Goal: Obtain resource: Download file/media

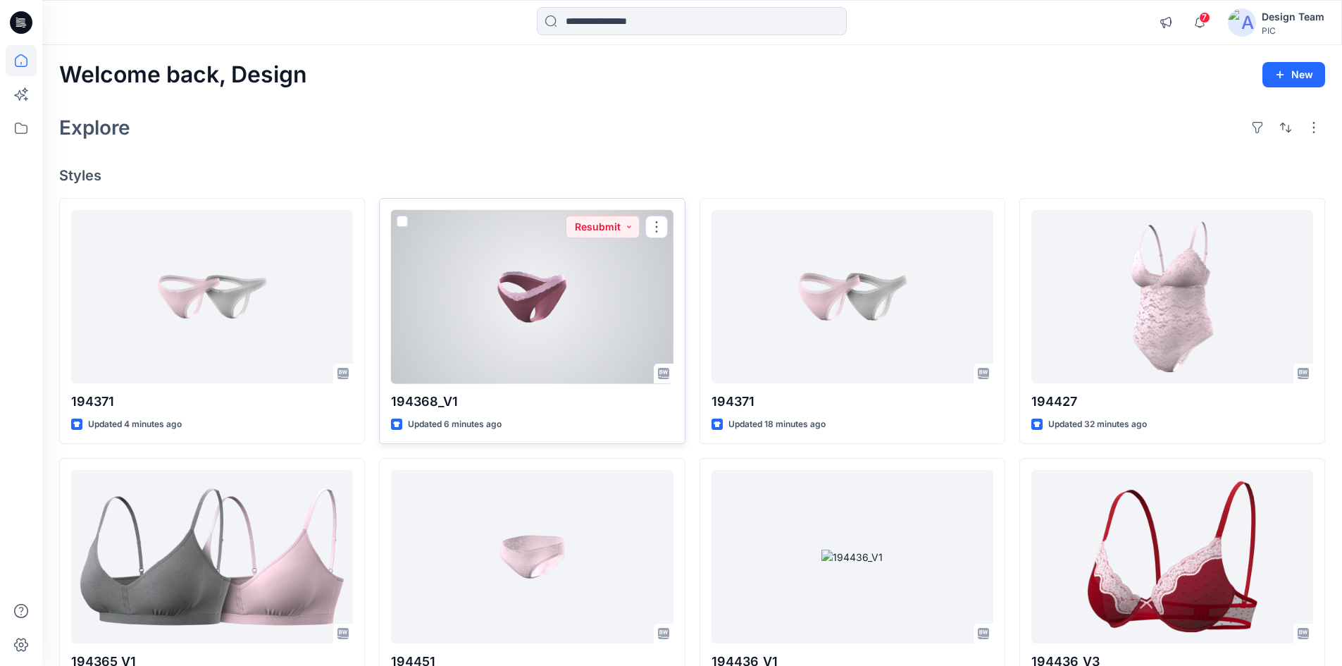
click at [501, 272] on div at bounding box center [532, 297] width 282 height 174
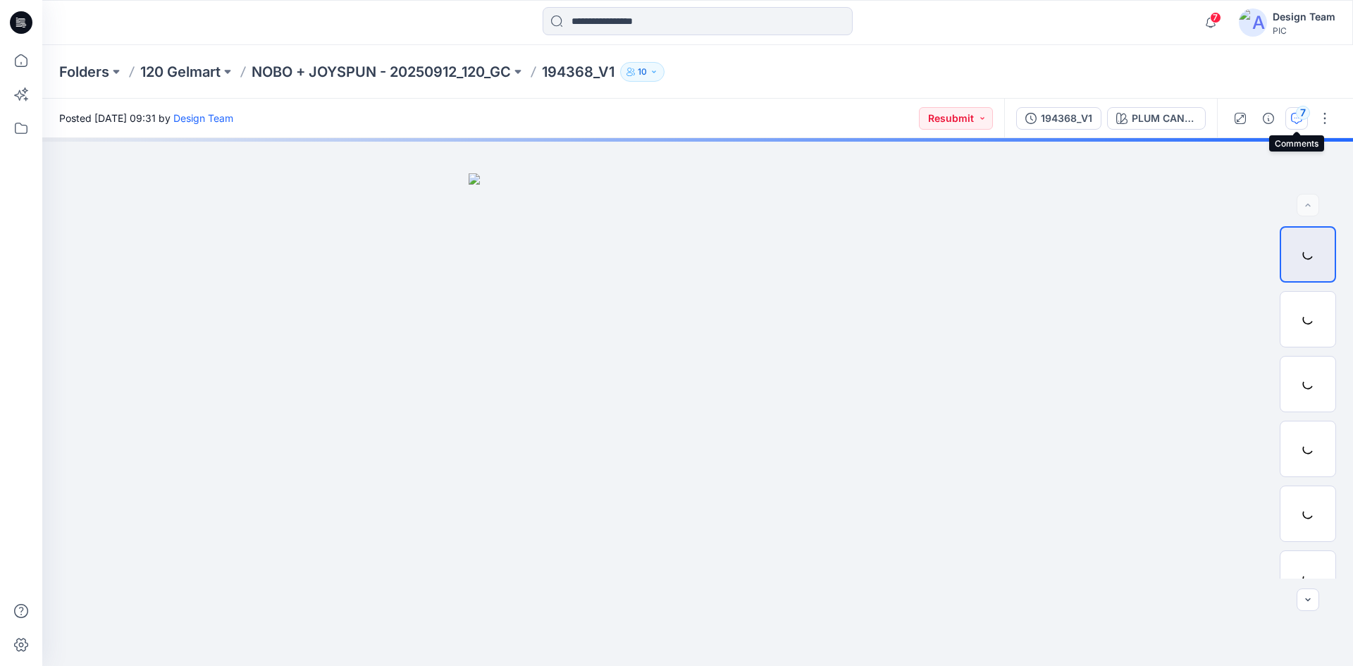
click at [1295, 108] on button "7" at bounding box center [1296, 118] width 23 height 23
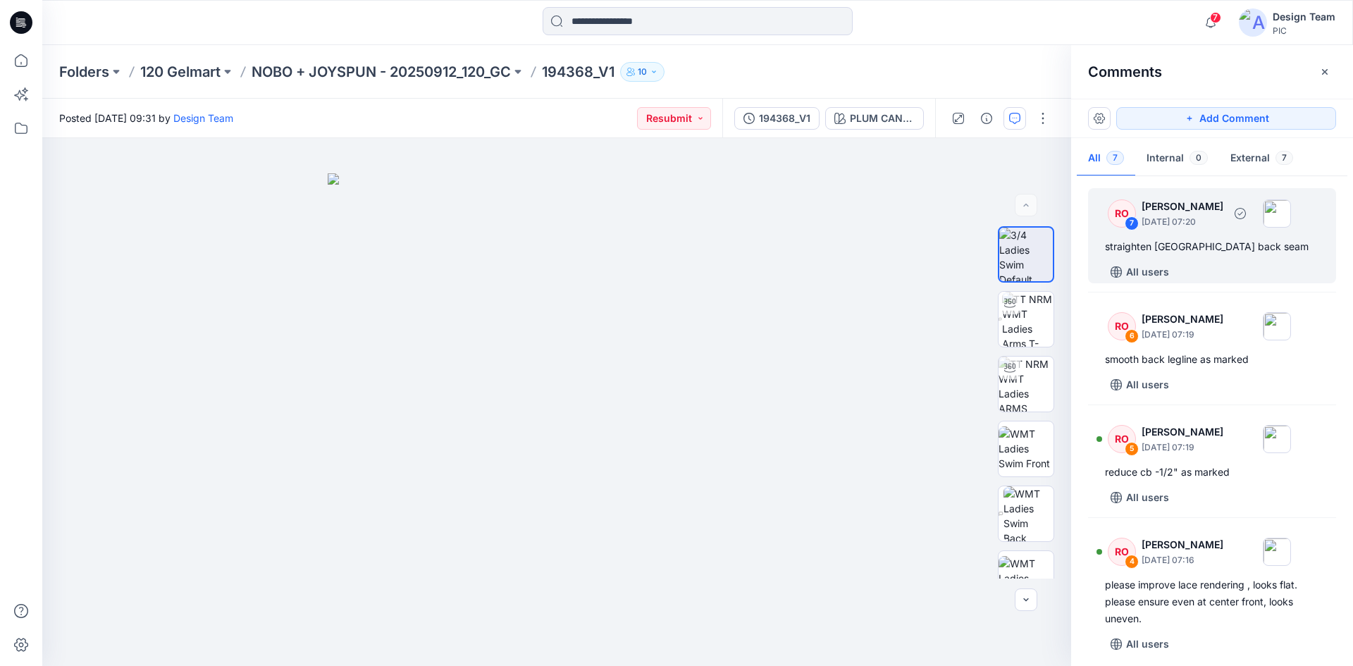
click at [1184, 216] on p "October 01, 2025 07:20" at bounding box center [1182, 222] width 82 height 14
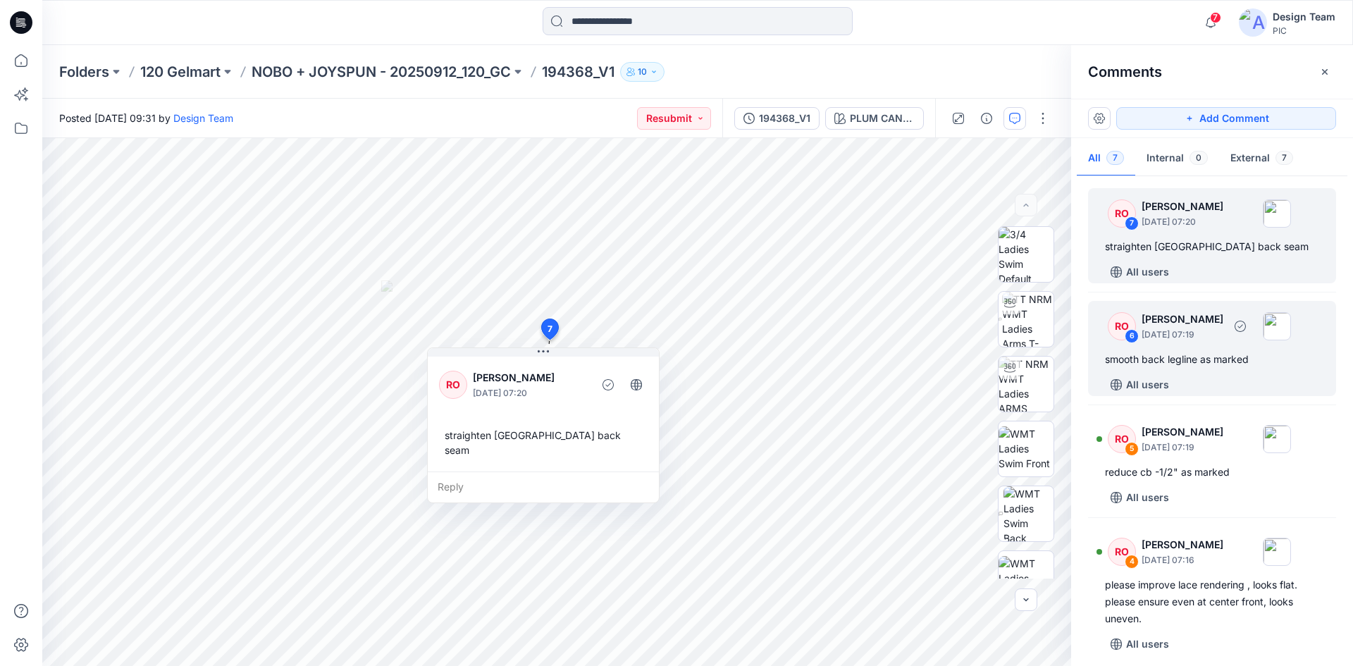
click at [1186, 356] on div "smooth back legline as marked" at bounding box center [1212, 359] width 214 height 17
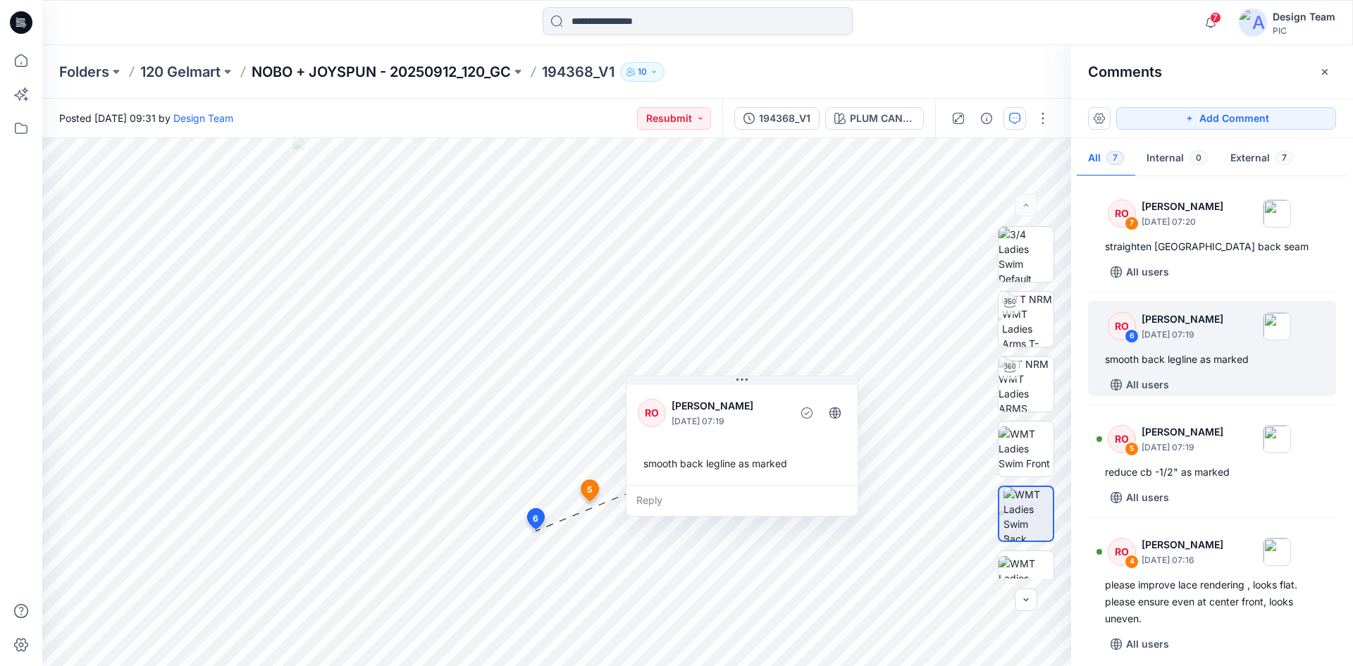
click at [336, 70] on p "NOBO + JOYSPUN - 20250912_120_GC" at bounding box center [380, 72] width 259 height 20
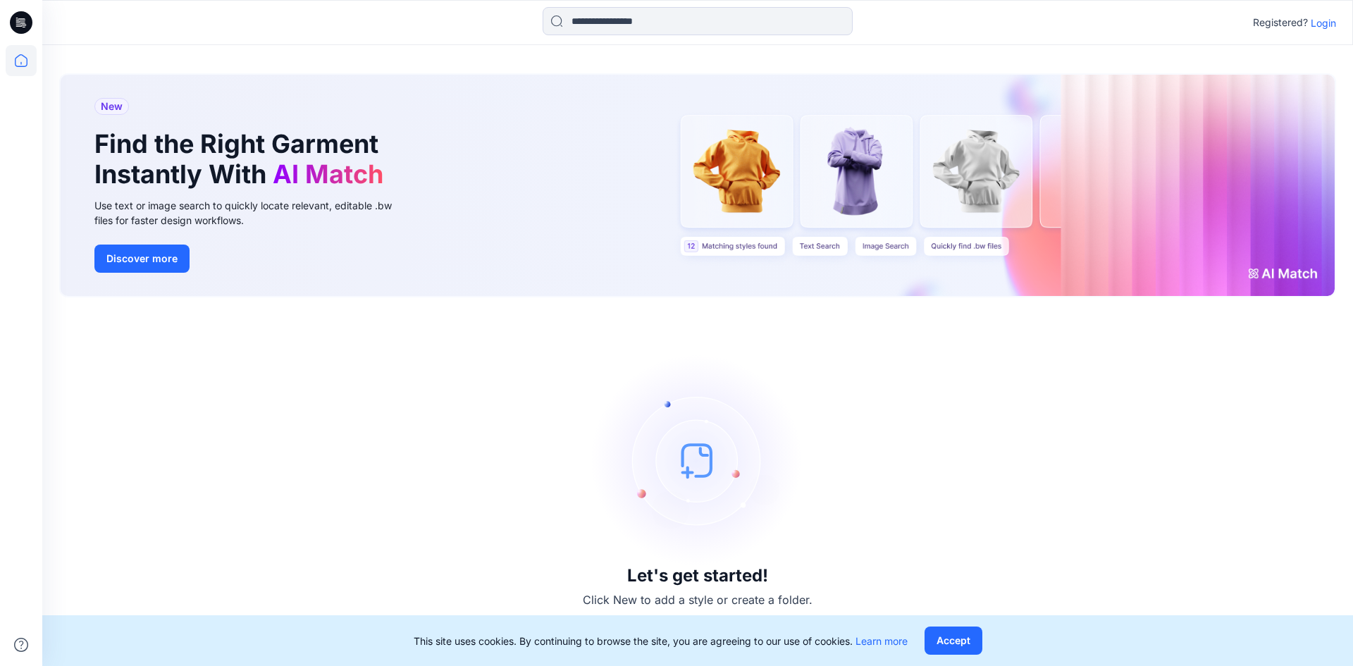
click at [1317, 27] on p "Login" at bounding box center [1322, 22] width 25 height 15
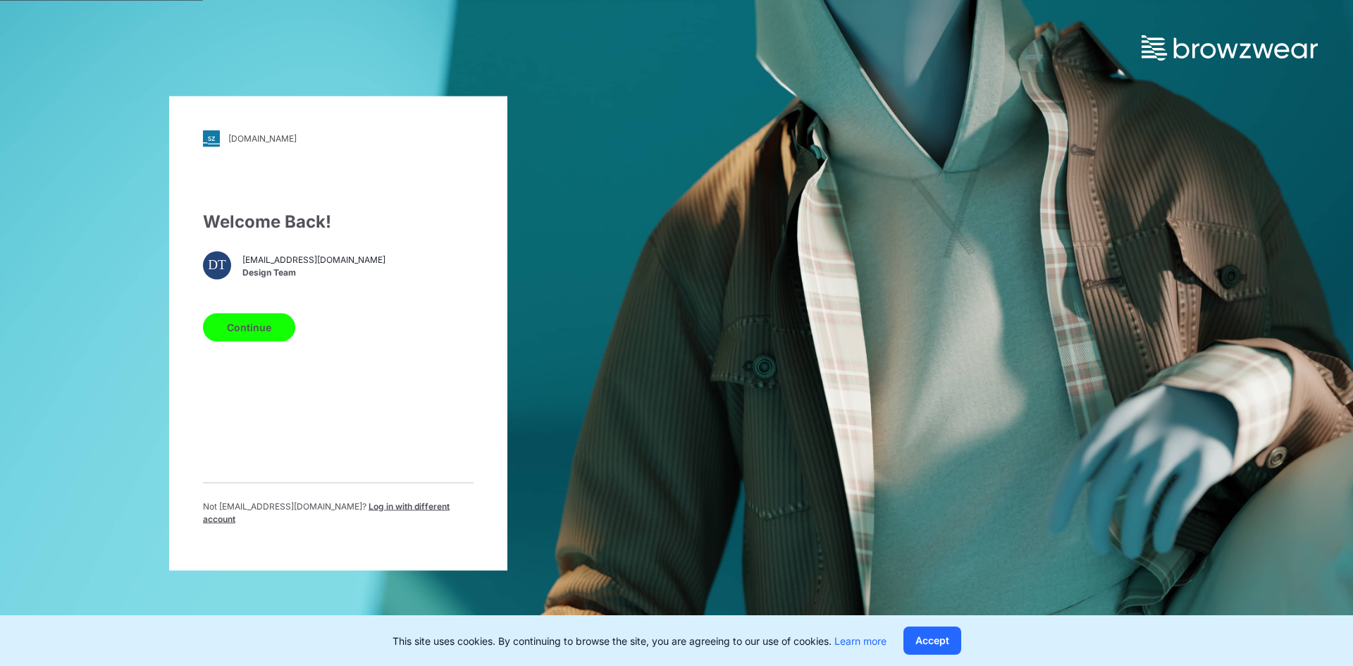
click at [252, 332] on button "Continue" at bounding box center [249, 327] width 92 height 28
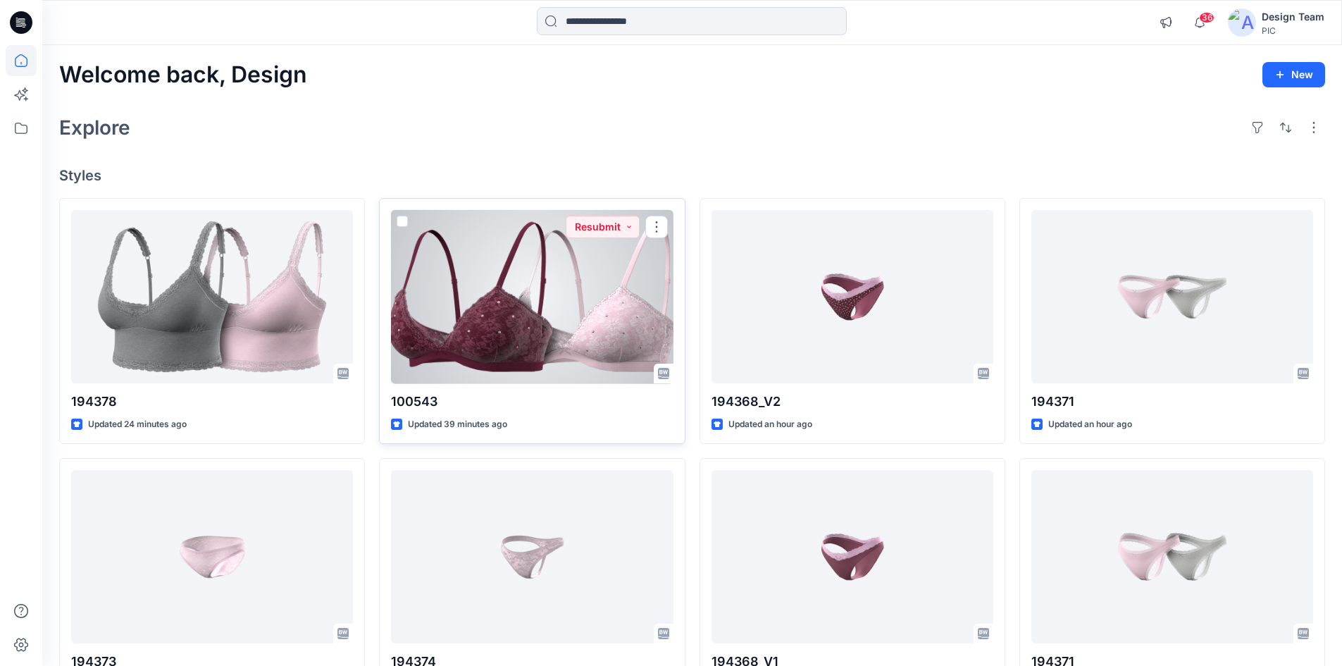
click at [513, 311] on div at bounding box center [532, 297] width 282 height 174
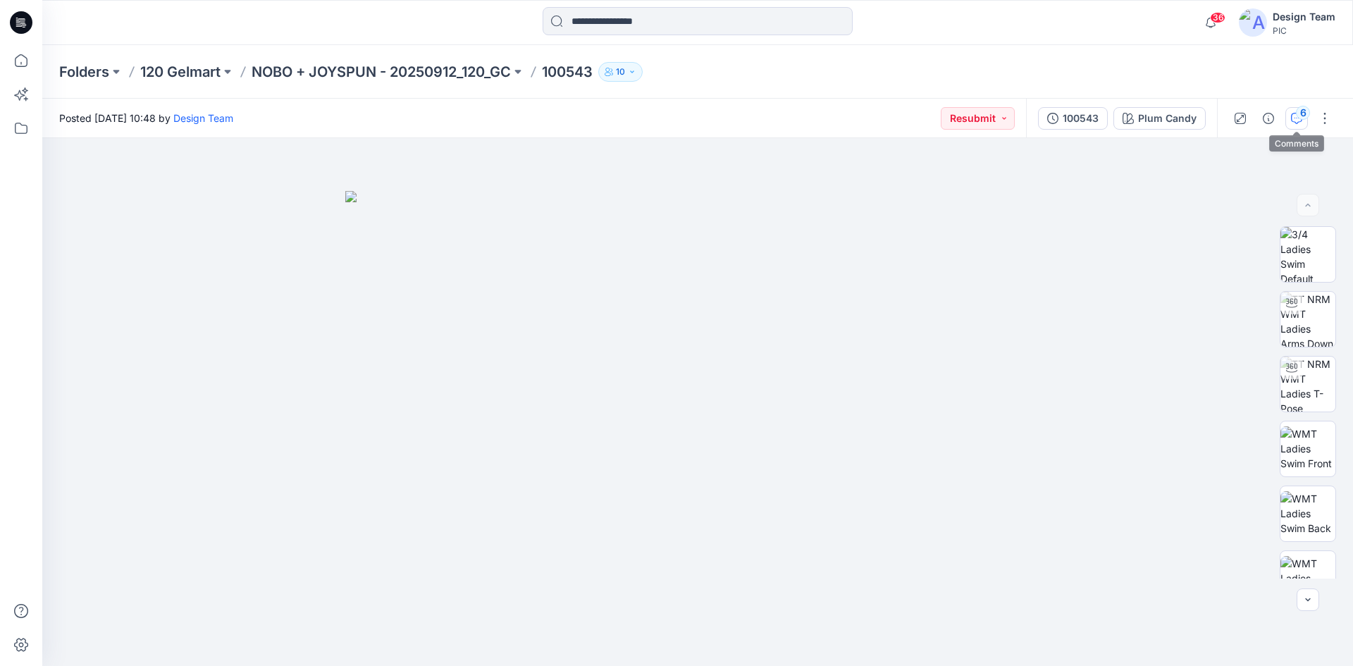
click at [1293, 117] on icon "button" at bounding box center [1296, 118] width 11 height 11
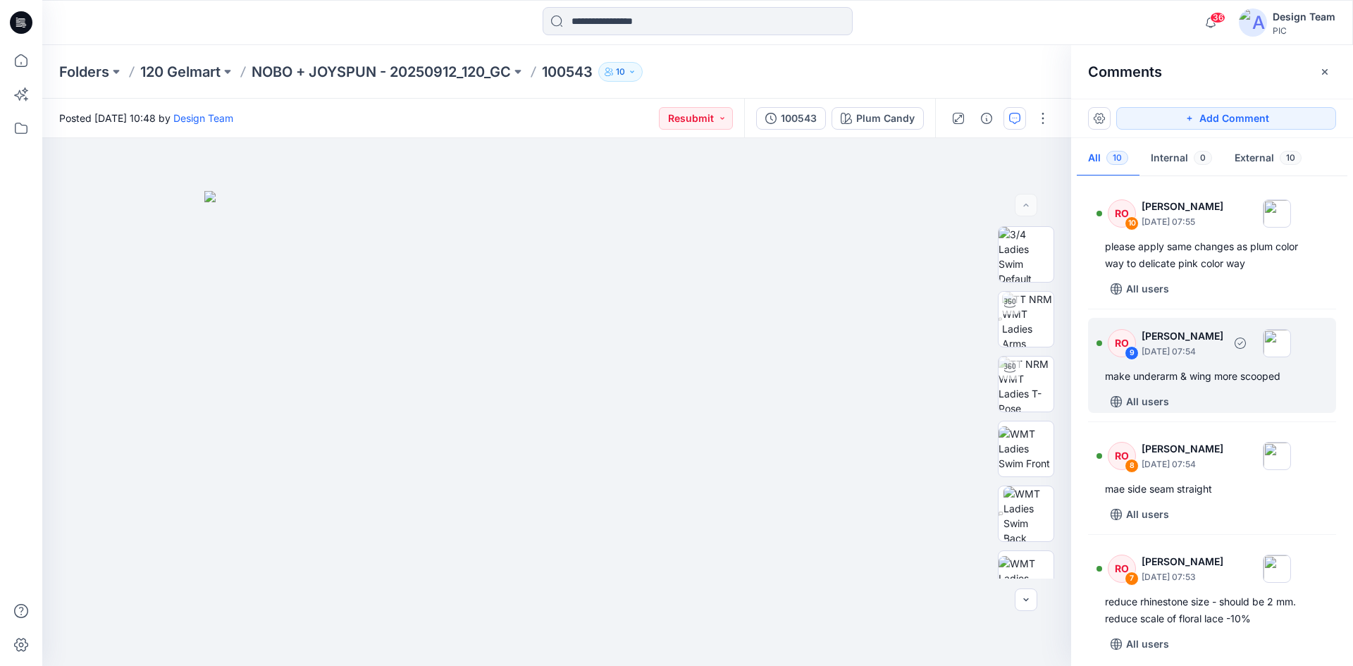
click at [1221, 383] on div "make underarm & wing more scooped" at bounding box center [1212, 376] width 214 height 17
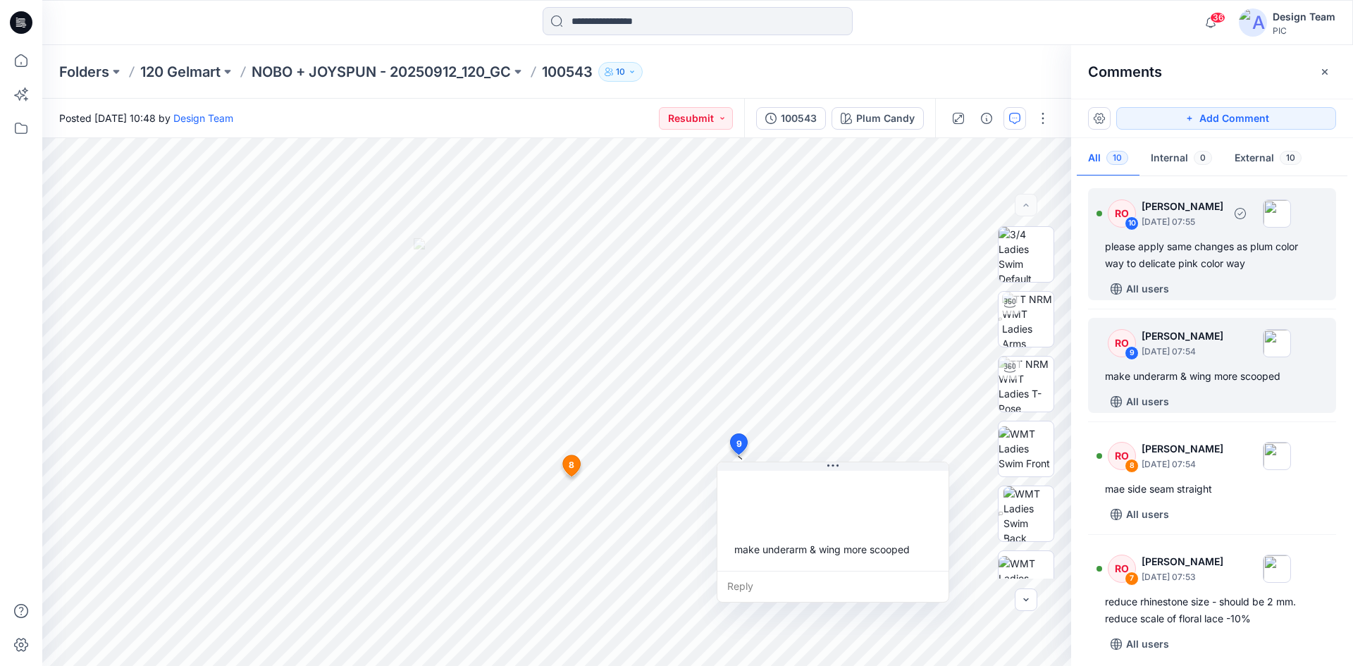
click at [1191, 254] on div "please apply same changes as plum color way to delicate pink color way" at bounding box center [1212, 255] width 214 height 34
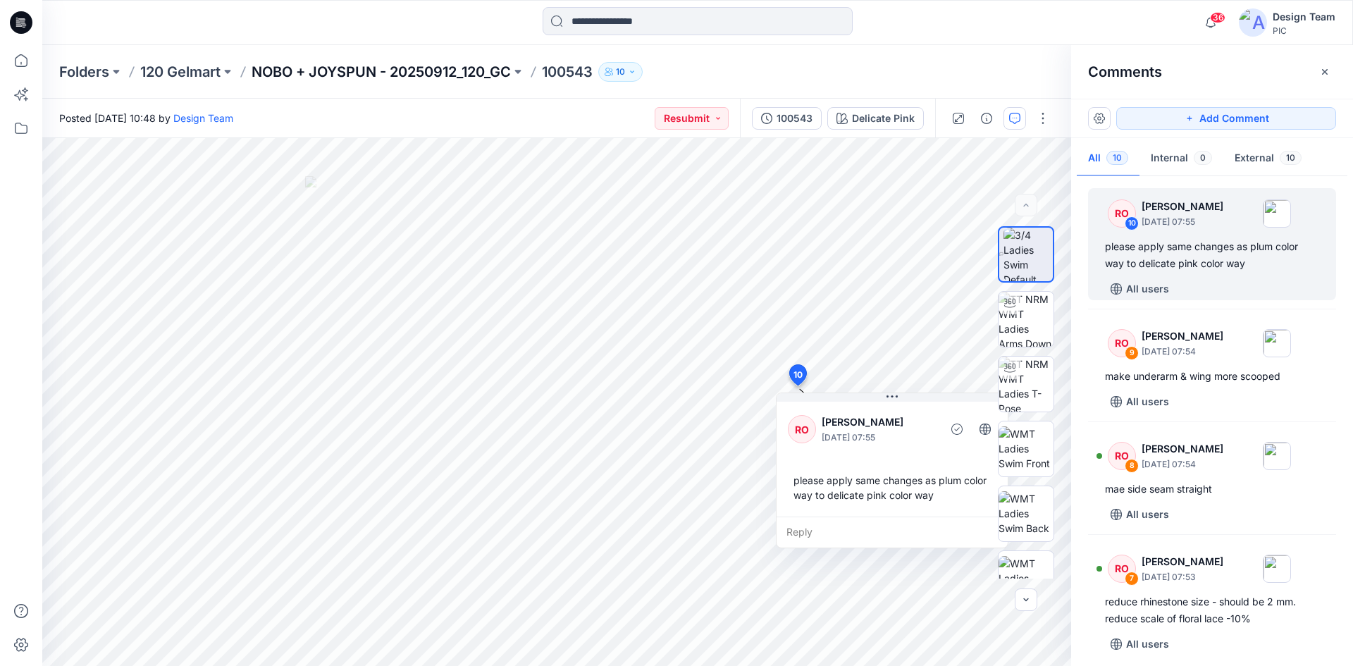
click at [483, 77] on p "NOBO + JOYSPUN - 20250912_120_GC" at bounding box center [380, 72] width 259 height 20
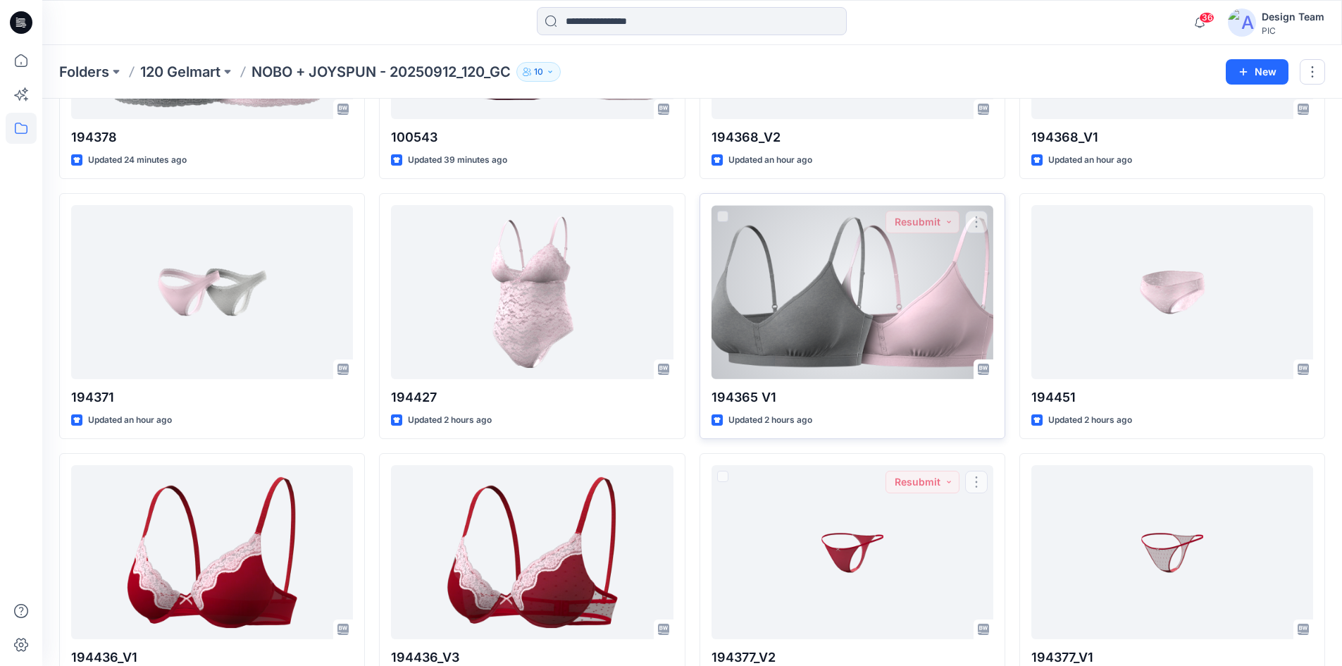
scroll to position [49, 0]
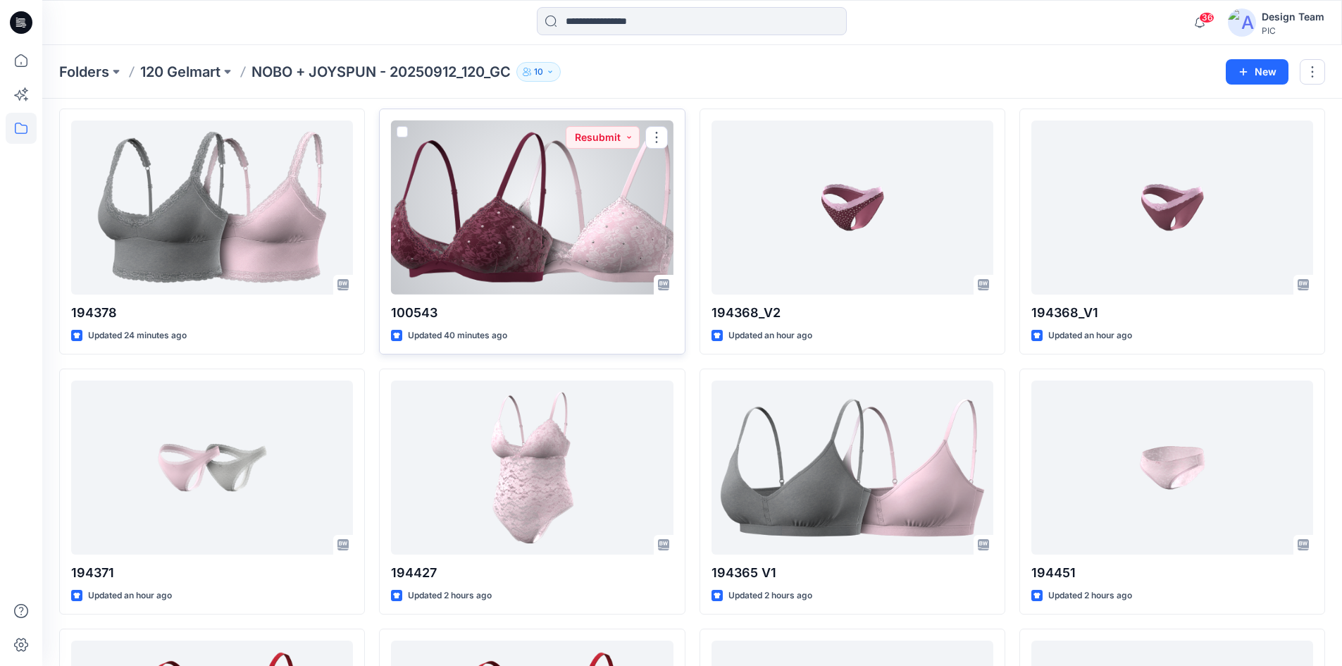
click at [528, 213] on div at bounding box center [532, 207] width 282 height 174
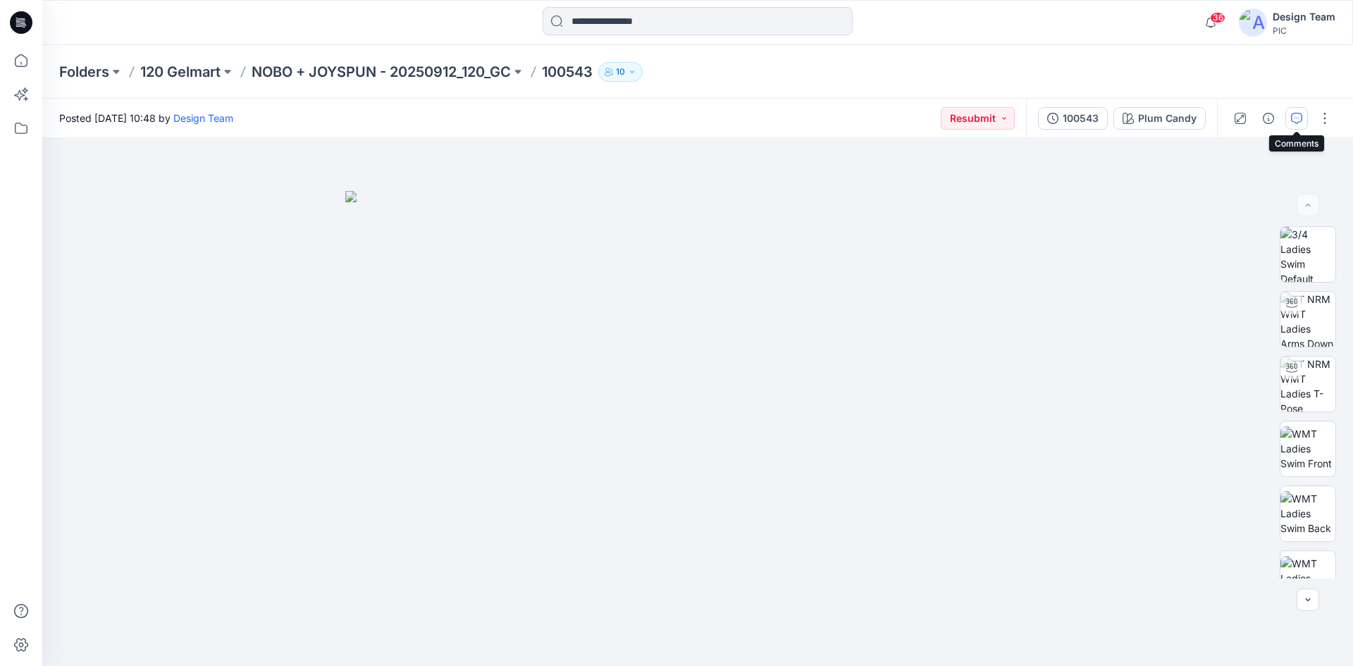
click at [1288, 119] on button "button" at bounding box center [1296, 118] width 23 height 23
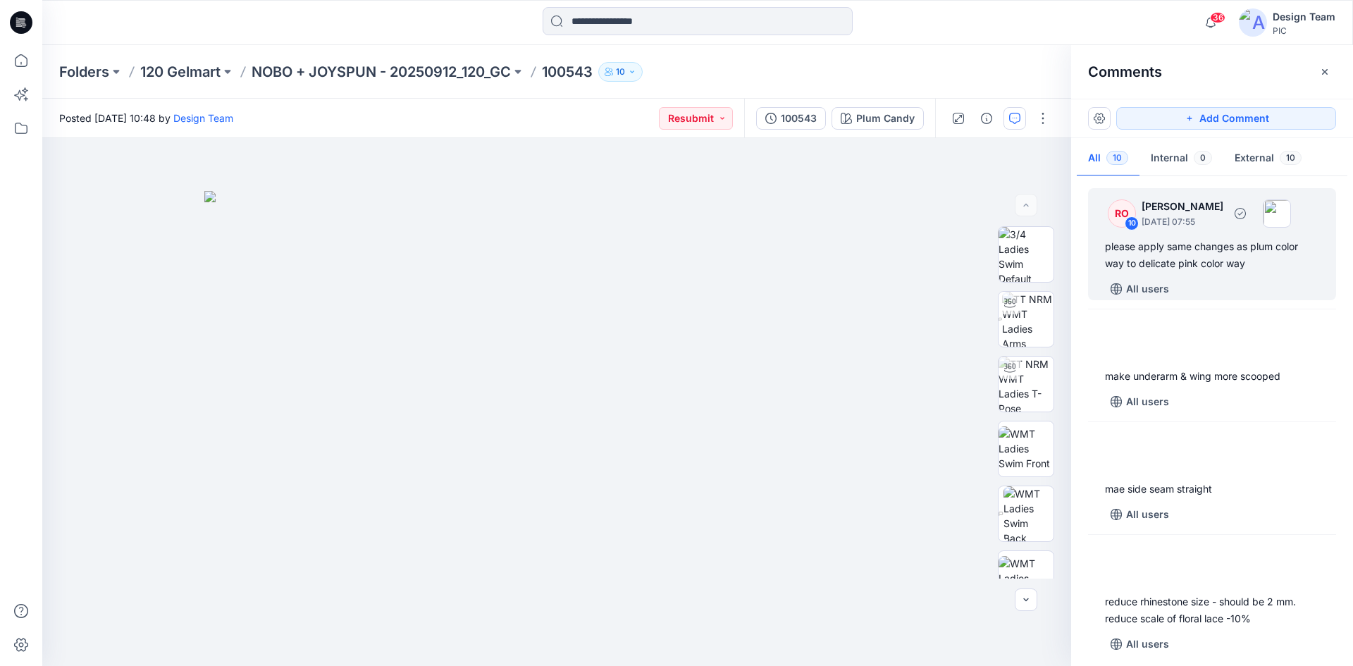
click at [1207, 266] on div "please apply same changes as plum color way to delicate pink color way" at bounding box center [1212, 255] width 214 height 34
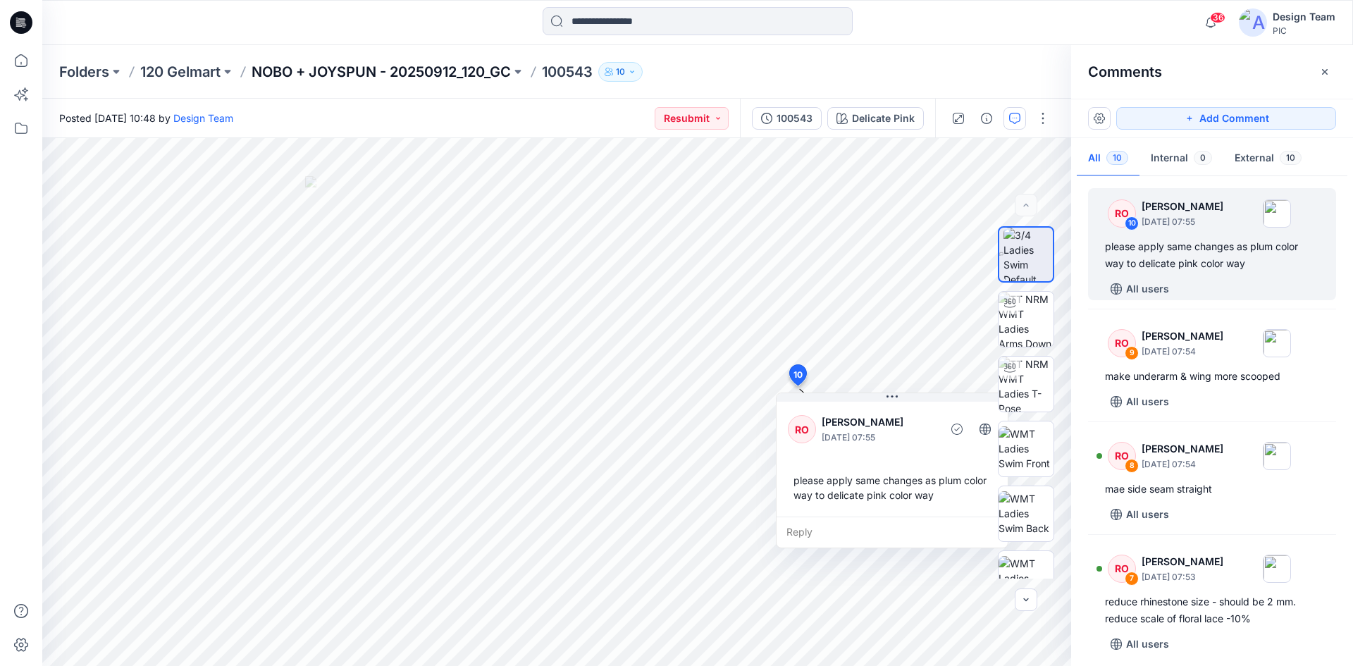
click at [380, 63] on p "NOBO + JOYSPUN - 20250912_120_GC" at bounding box center [380, 72] width 259 height 20
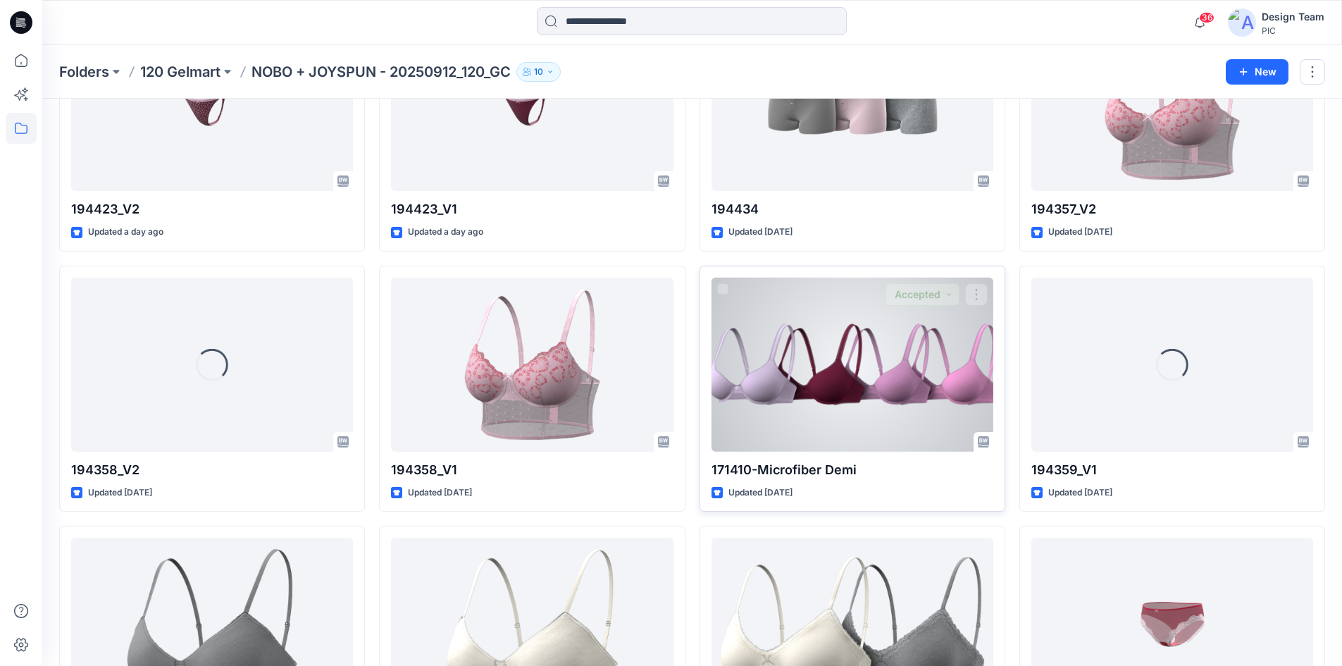
scroll to position [2591, 0]
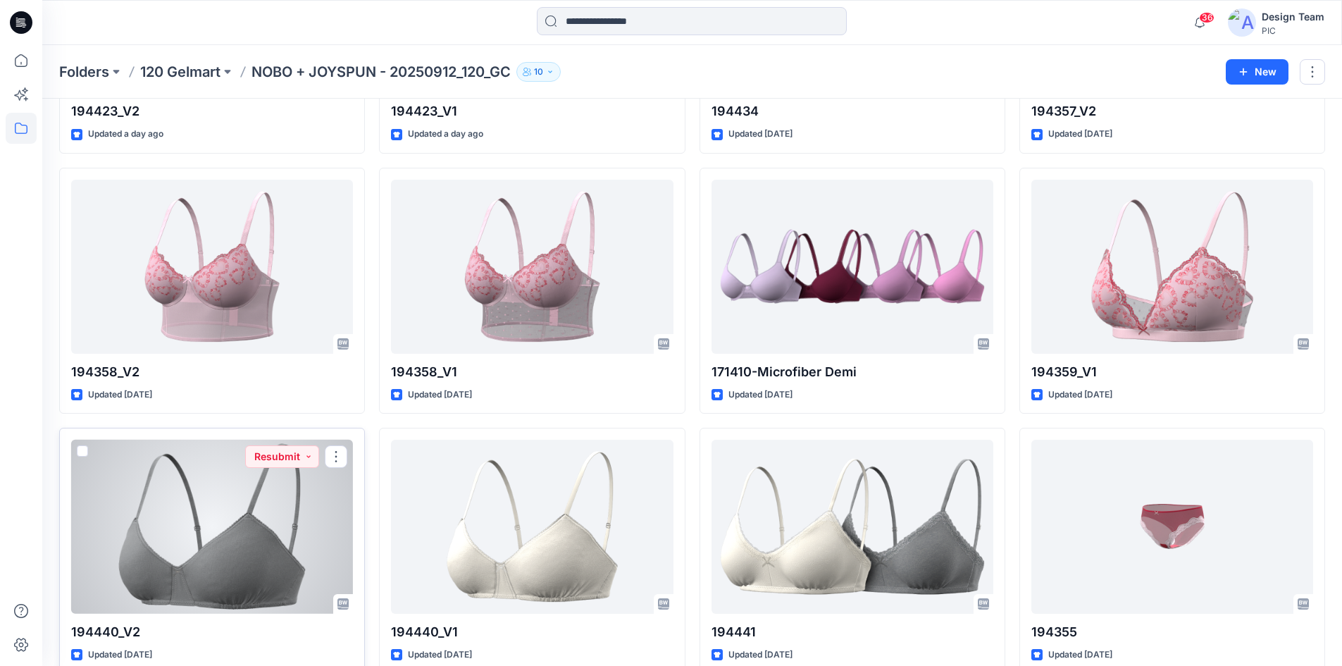
click at [269, 533] on div at bounding box center [212, 527] width 282 height 174
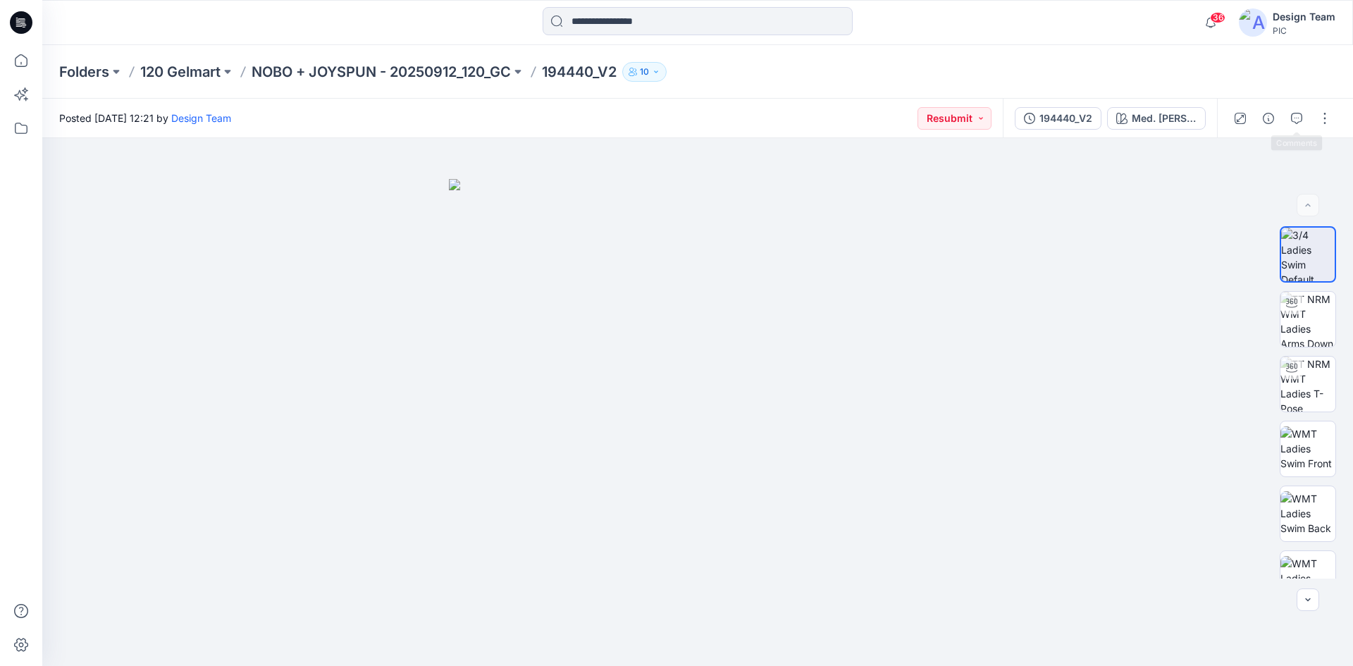
click at [1283, 111] on div at bounding box center [1282, 118] width 130 height 39
click at [1292, 113] on icon "button" at bounding box center [1296, 118] width 11 height 11
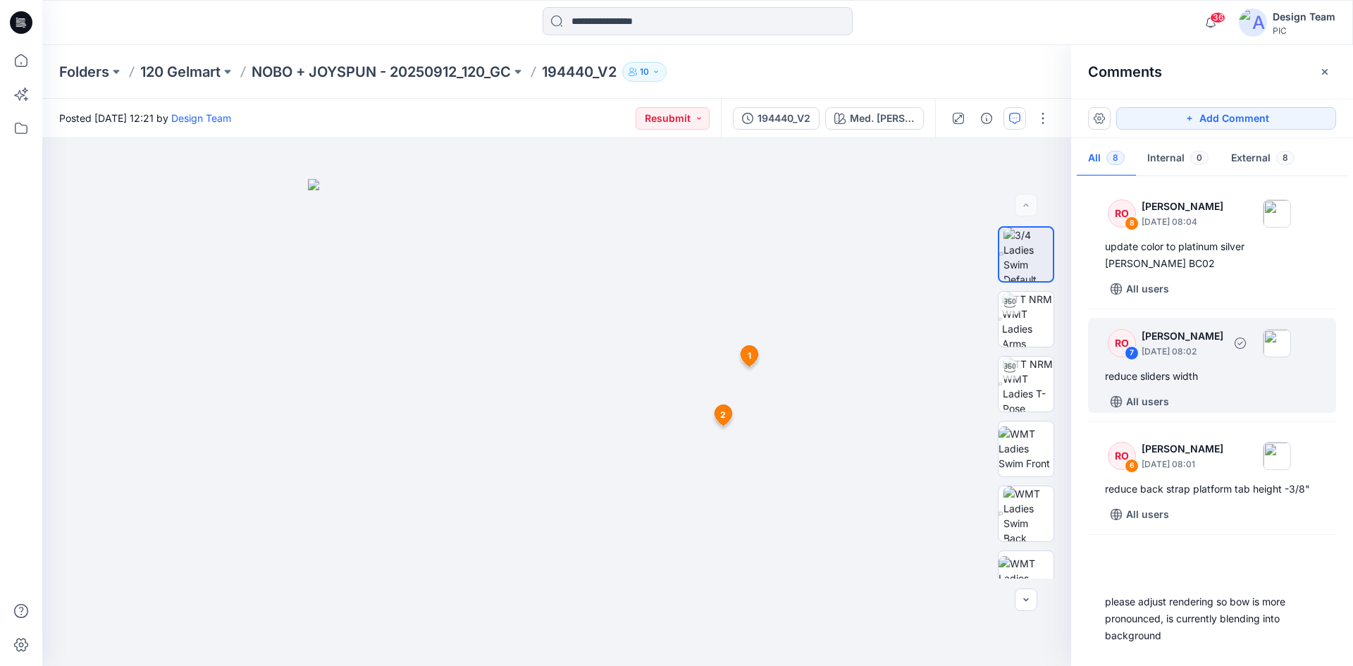
click at [1221, 343] on p "[PERSON_NAME]" at bounding box center [1182, 336] width 82 height 17
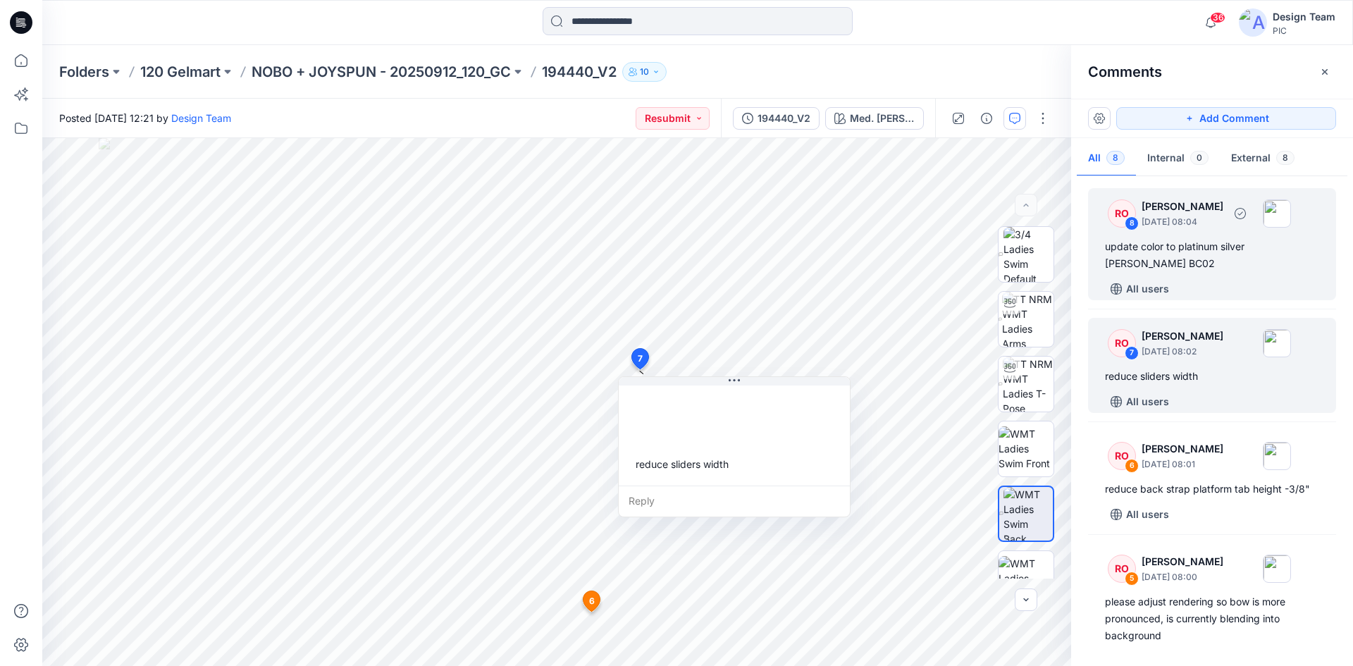
click at [1218, 244] on div "update color to platinum silver heather grey BC02" at bounding box center [1212, 255] width 214 height 34
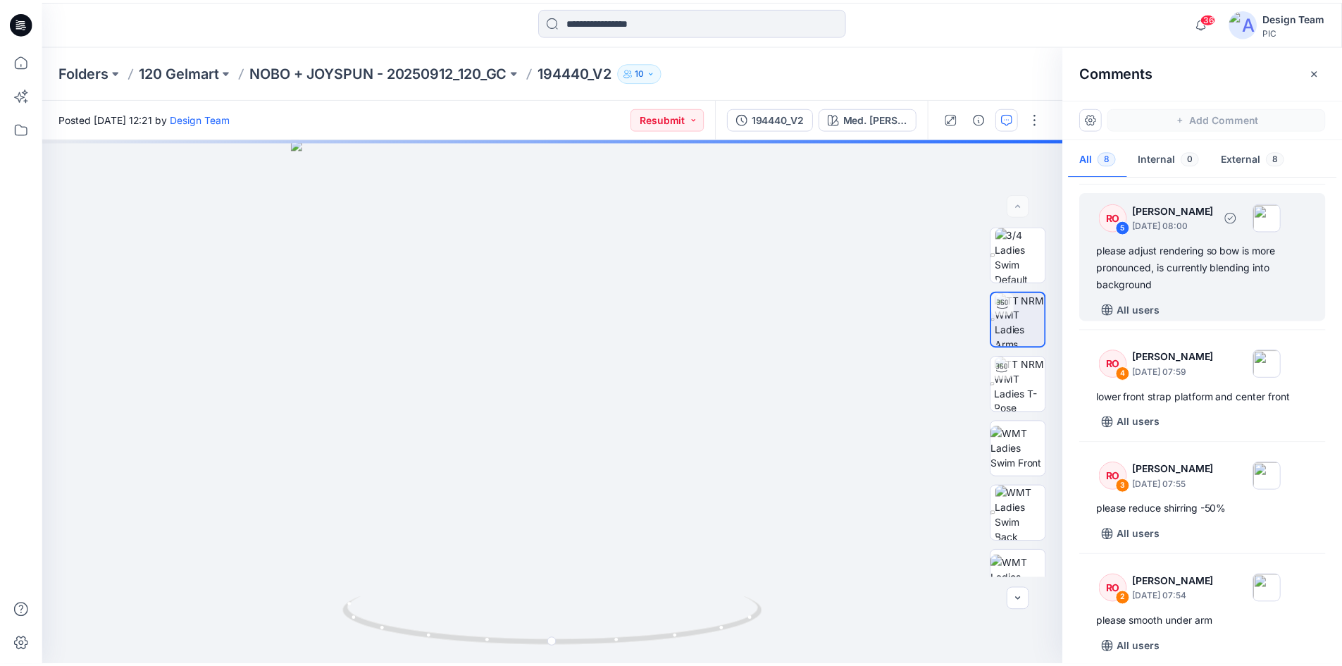
scroll to position [352, 0]
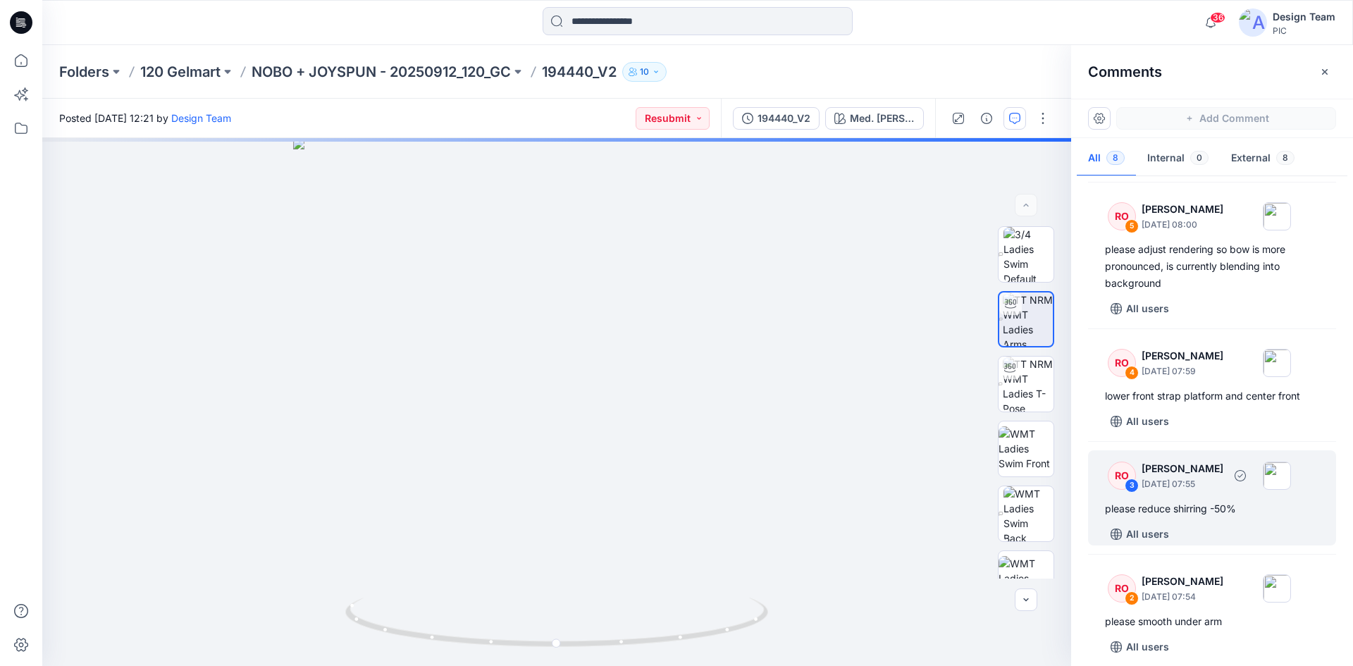
click at [1212, 484] on p "September 27, 2025 07:55" at bounding box center [1182, 484] width 82 height 14
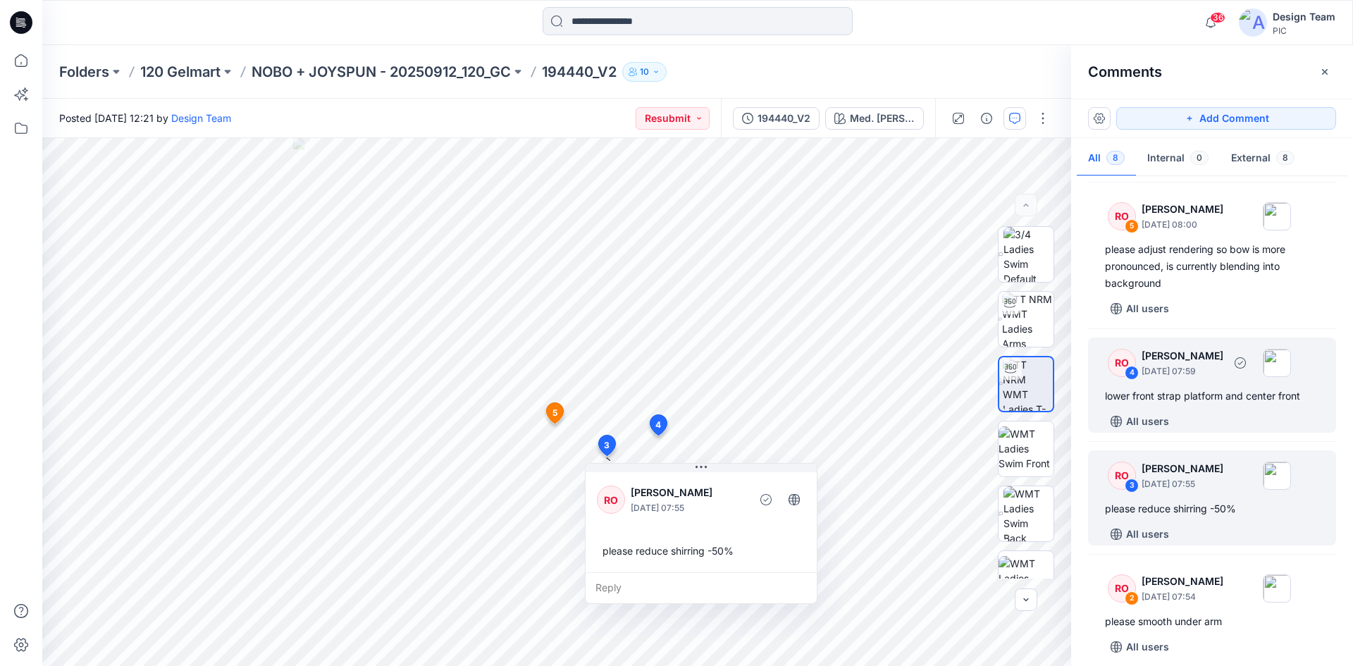
click at [1189, 392] on div "lower front strap platform and center front" at bounding box center [1212, 395] width 214 height 17
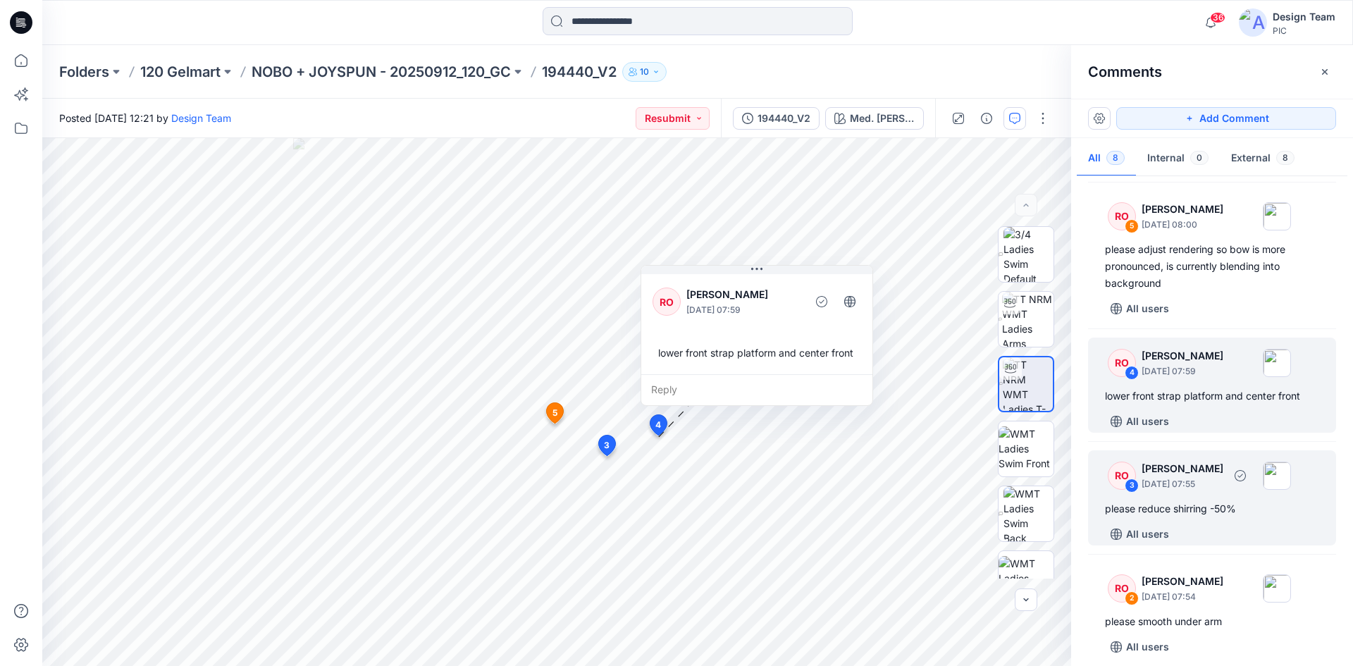
click at [1204, 478] on p "September 27, 2025 07:55" at bounding box center [1182, 484] width 82 height 14
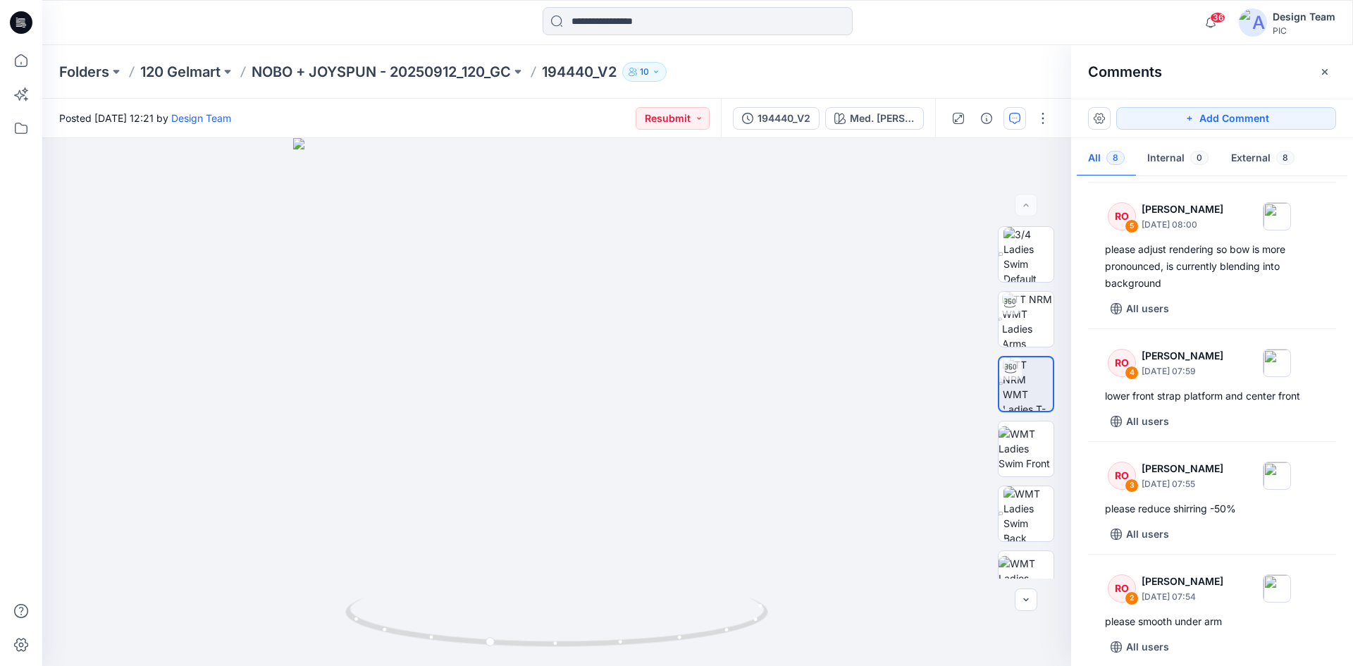
click at [578, 72] on p "194440_V2" at bounding box center [579, 72] width 75 height 20
copy p "194440_V2"
click at [271, 369] on div at bounding box center [556, 402] width 1028 height 528
click at [485, 76] on p "NOBO + JOYSPUN - 20250912_120_GC" at bounding box center [380, 72] width 259 height 20
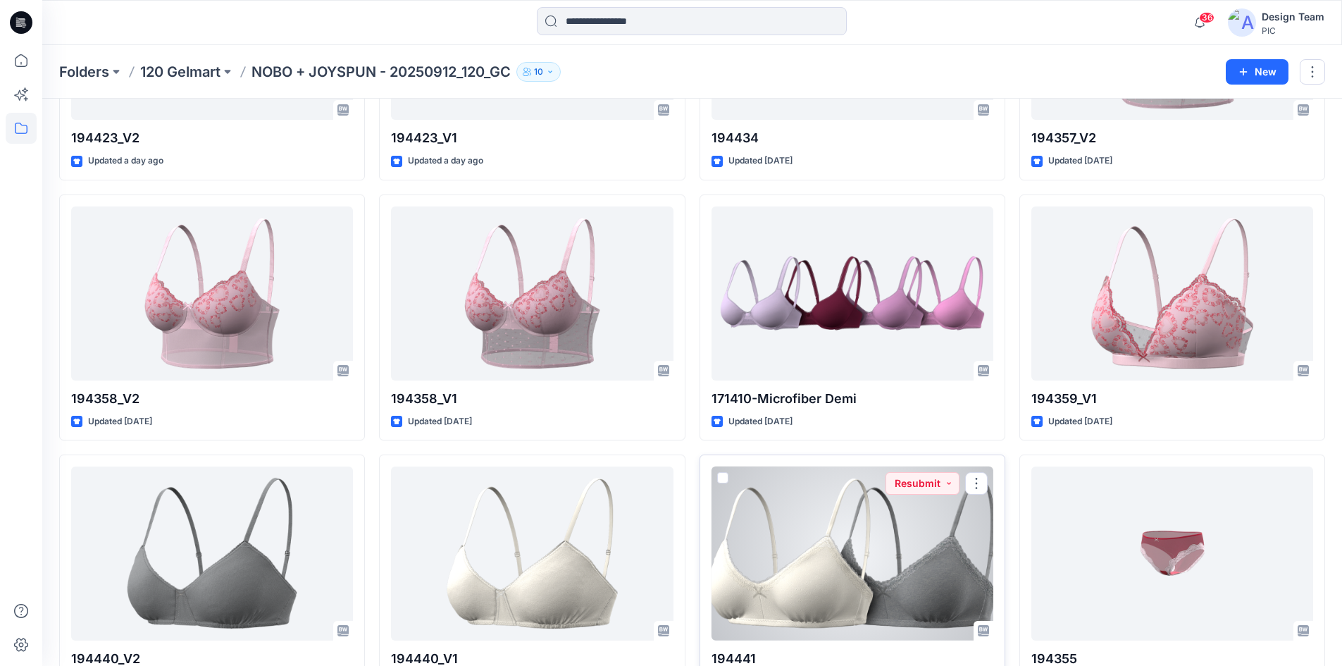
scroll to position [2666, 0]
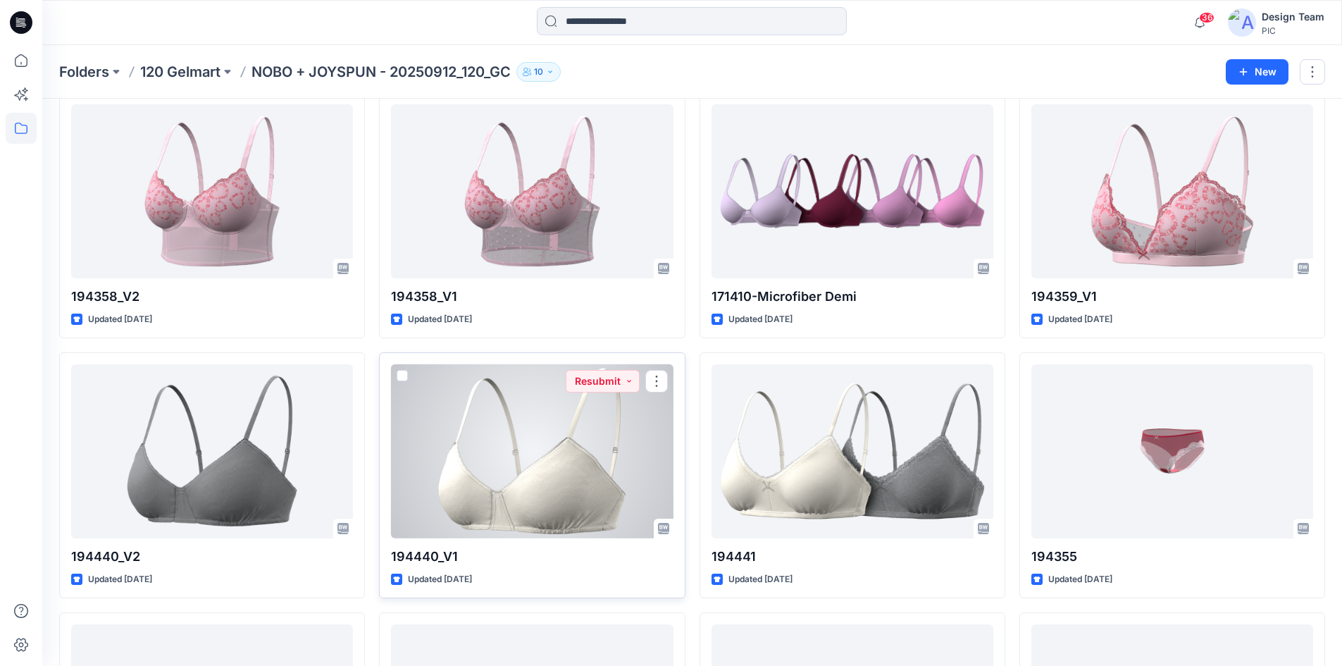
click at [575, 482] on div at bounding box center [532, 451] width 282 height 174
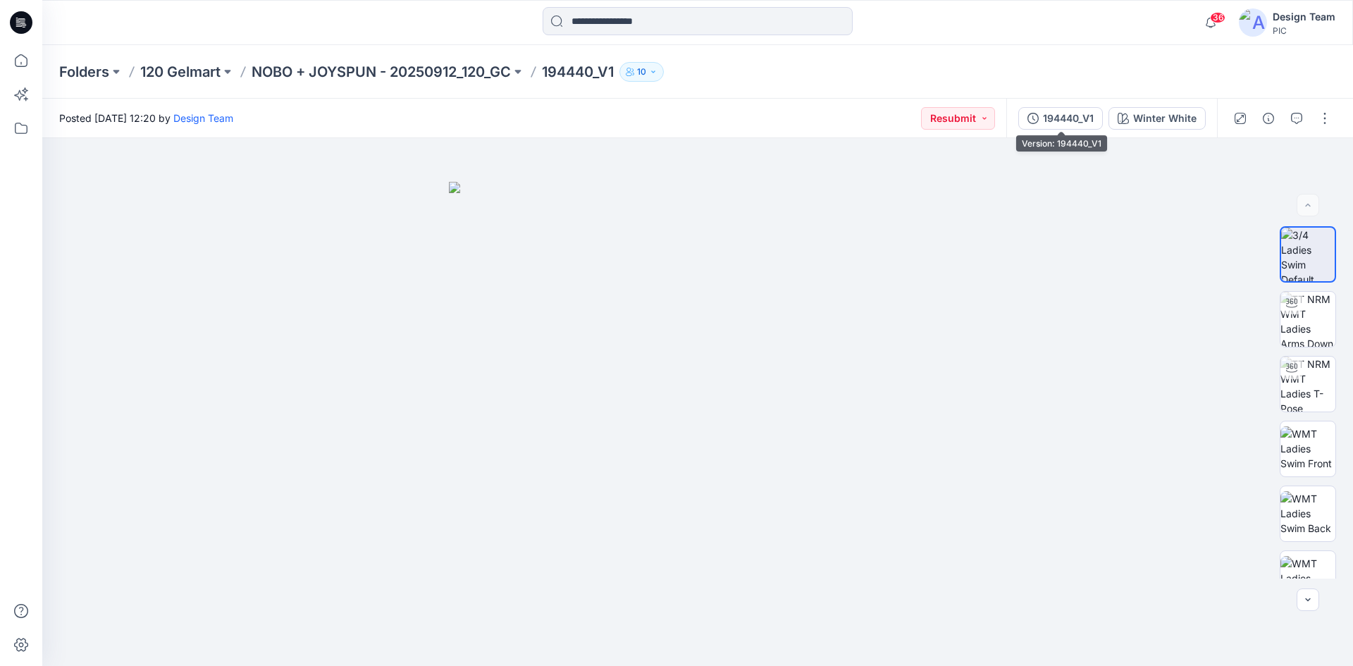
click at [1067, 116] on div "194440_V1" at bounding box center [1068, 118] width 51 height 15
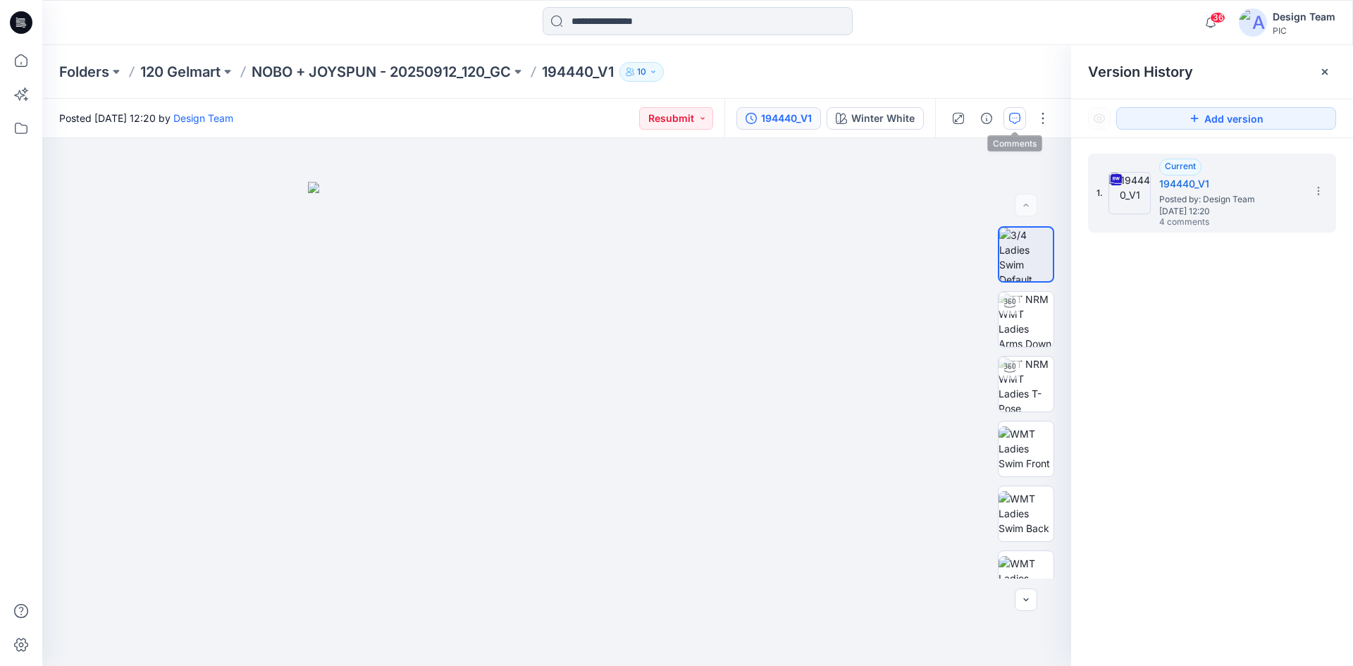
click at [1019, 121] on icon "button" at bounding box center [1014, 118] width 11 height 11
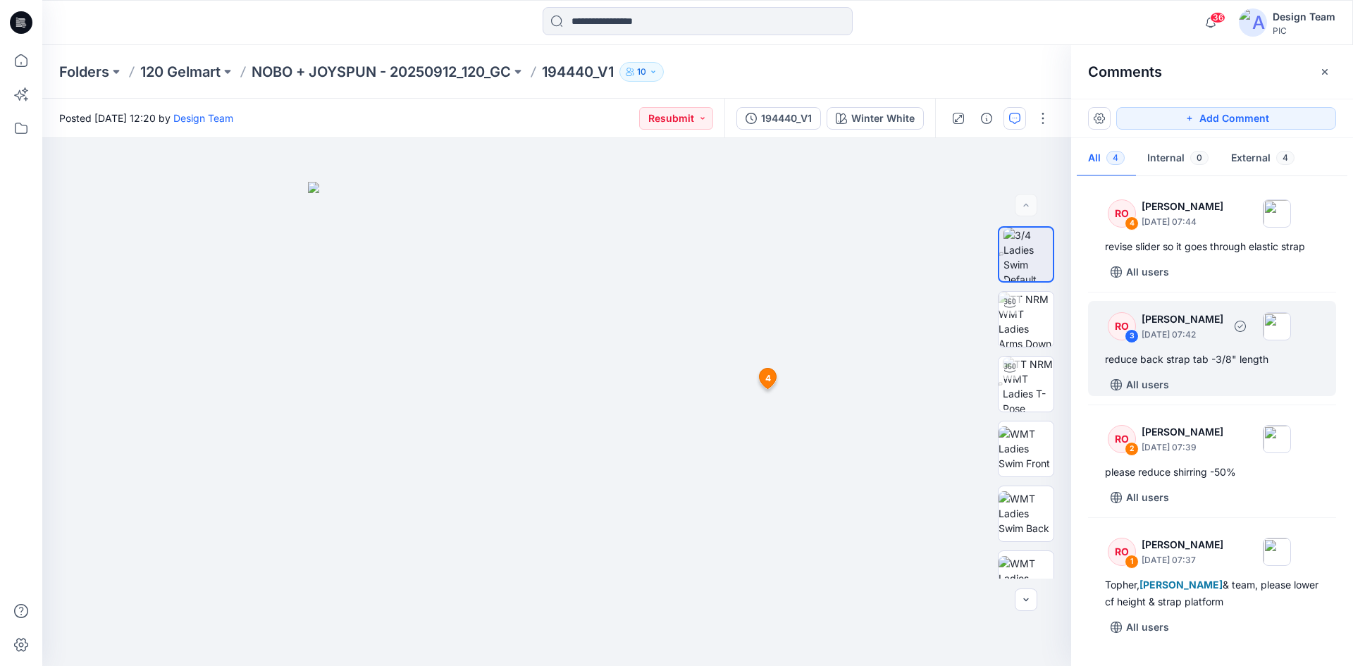
click at [1209, 352] on div "reduce back strap tab -3/8" length" at bounding box center [1212, 359] width 214 height 17
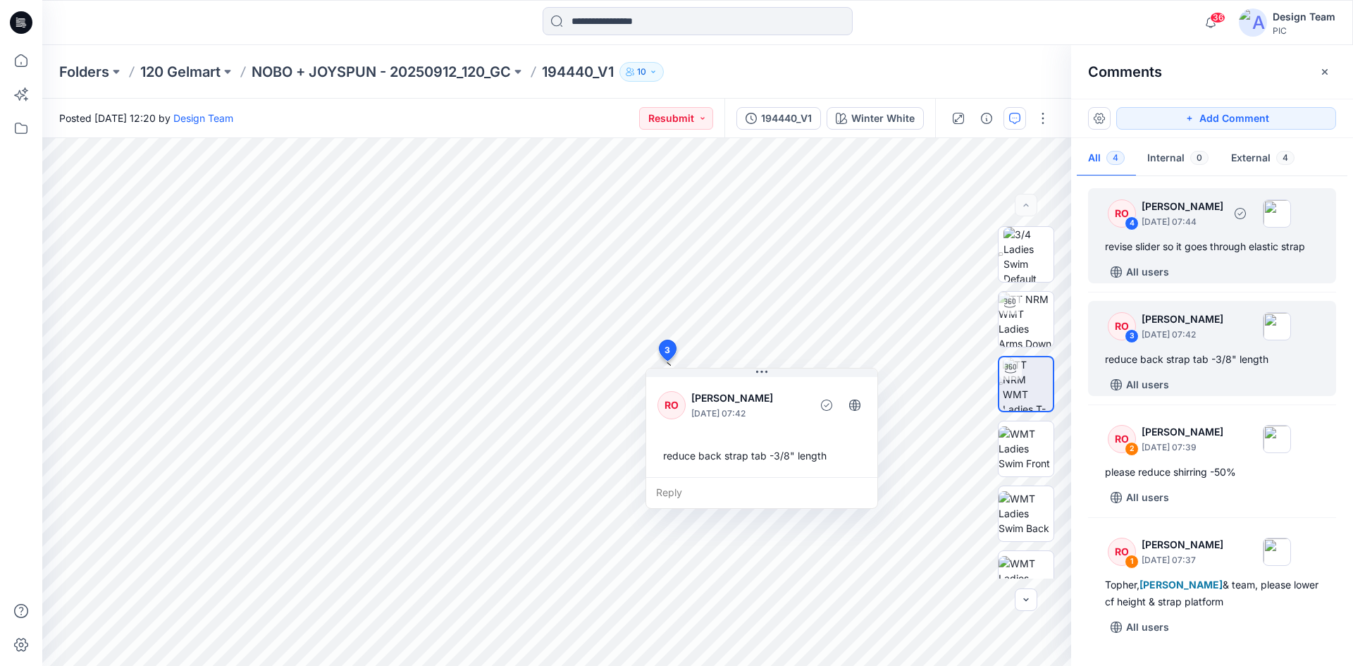
click at [1198, 249] on div "revise slider so it goes through elastic strap" at bounding box center [1212, 246] width 214 height 17
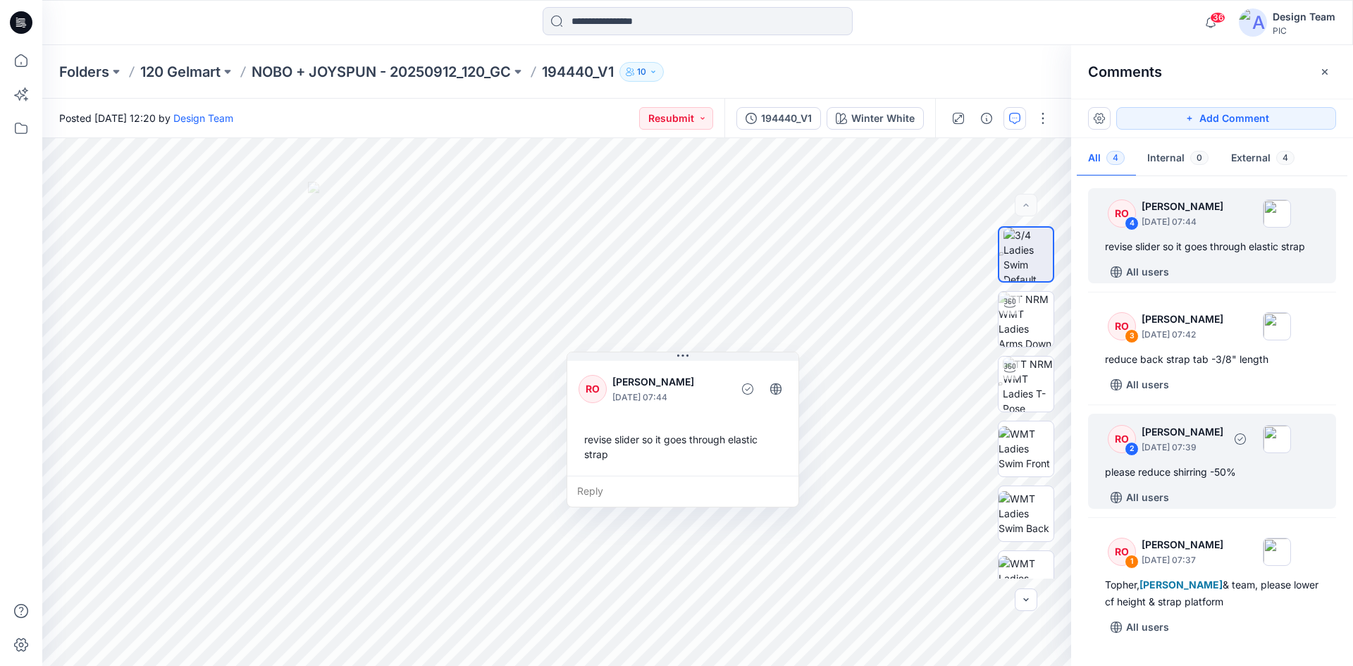
click at [1208, 484] on div "RO 2 Raquel Ortiz September 27, 2025 07:39 please reduce shirring -50% All users" at bounding box center [1212, 461] width 248 height 95
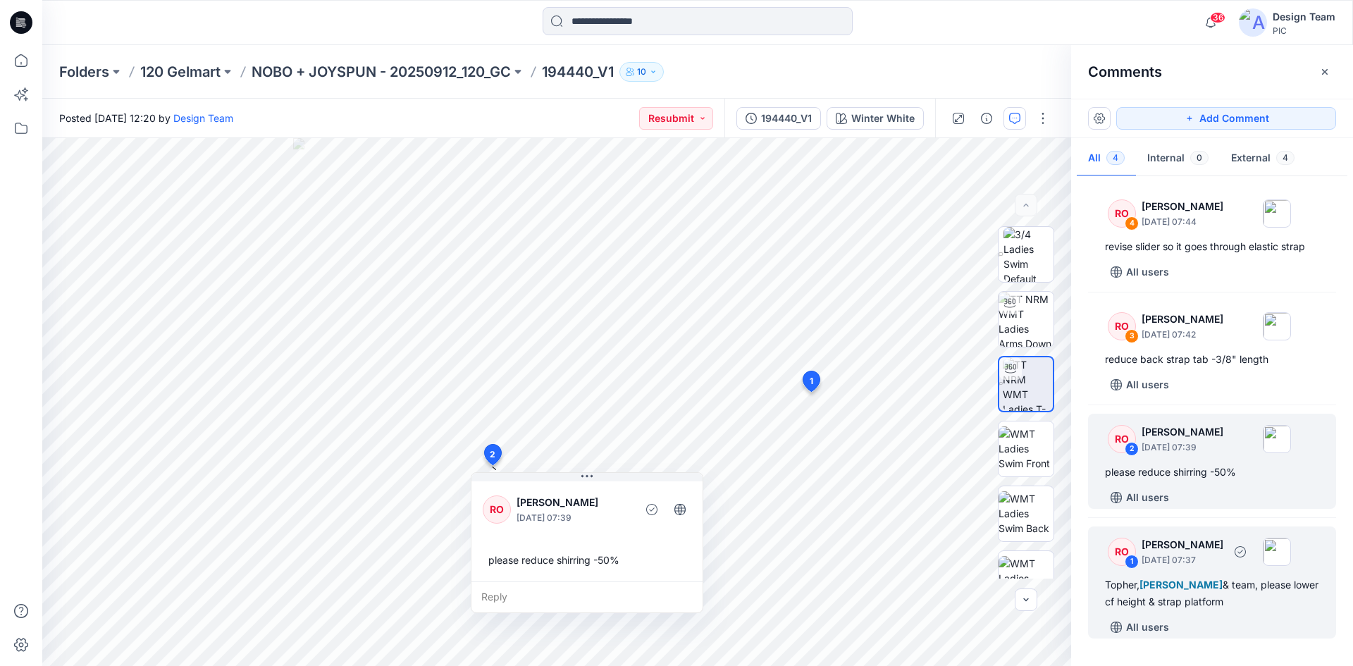
click at [1231, 580] on div "Topher, Poornima Perera & team, please lower cf height & strap platform" at bounding box center [1212, 593] width 214 height 34
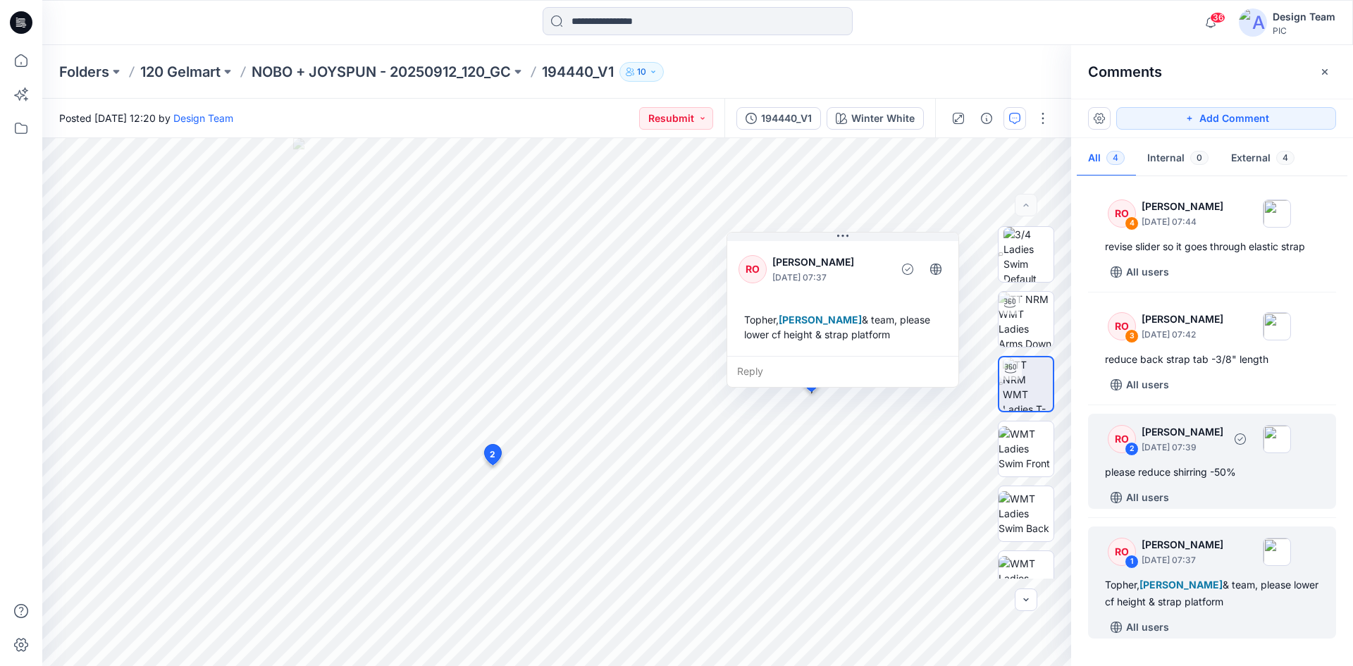
click at [1186, 475] on div "please reduce shirring -50%" at bounding box center [1212, 472] width 214 height 17
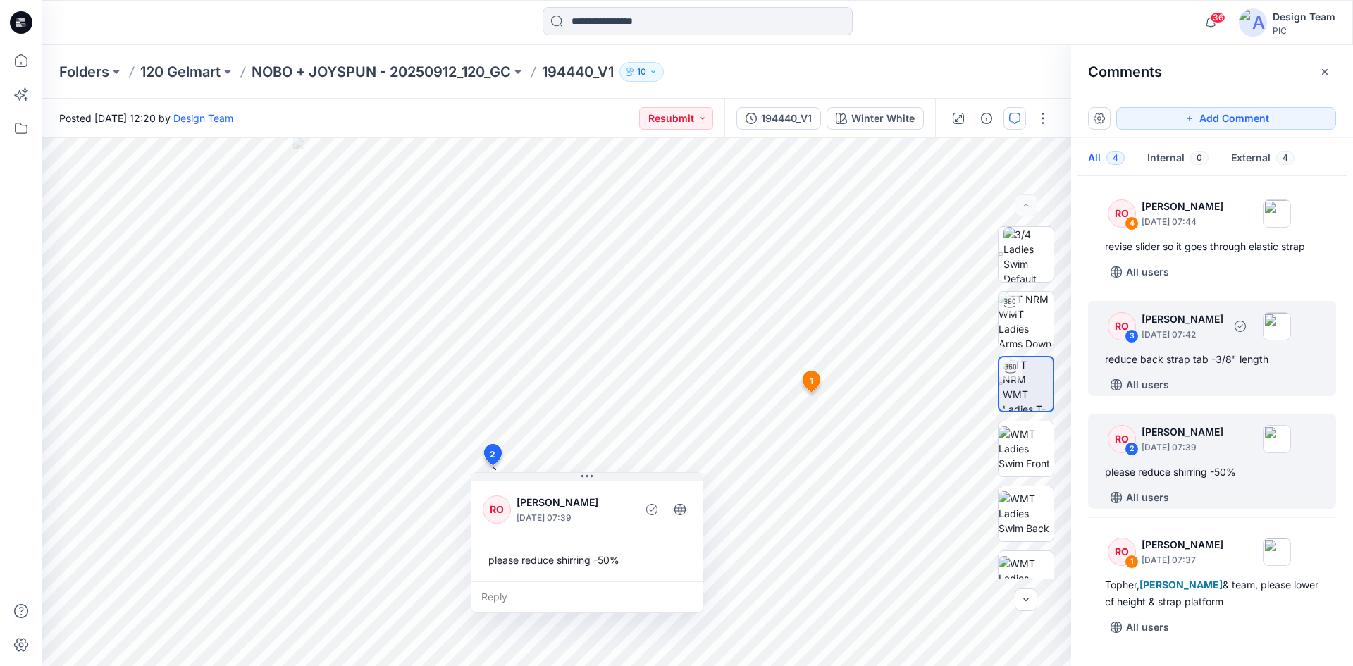
click at [1181, 354] on div "reduce back strap tab -3/8" length" at bounding box center [1212, 359] width 214 height 17
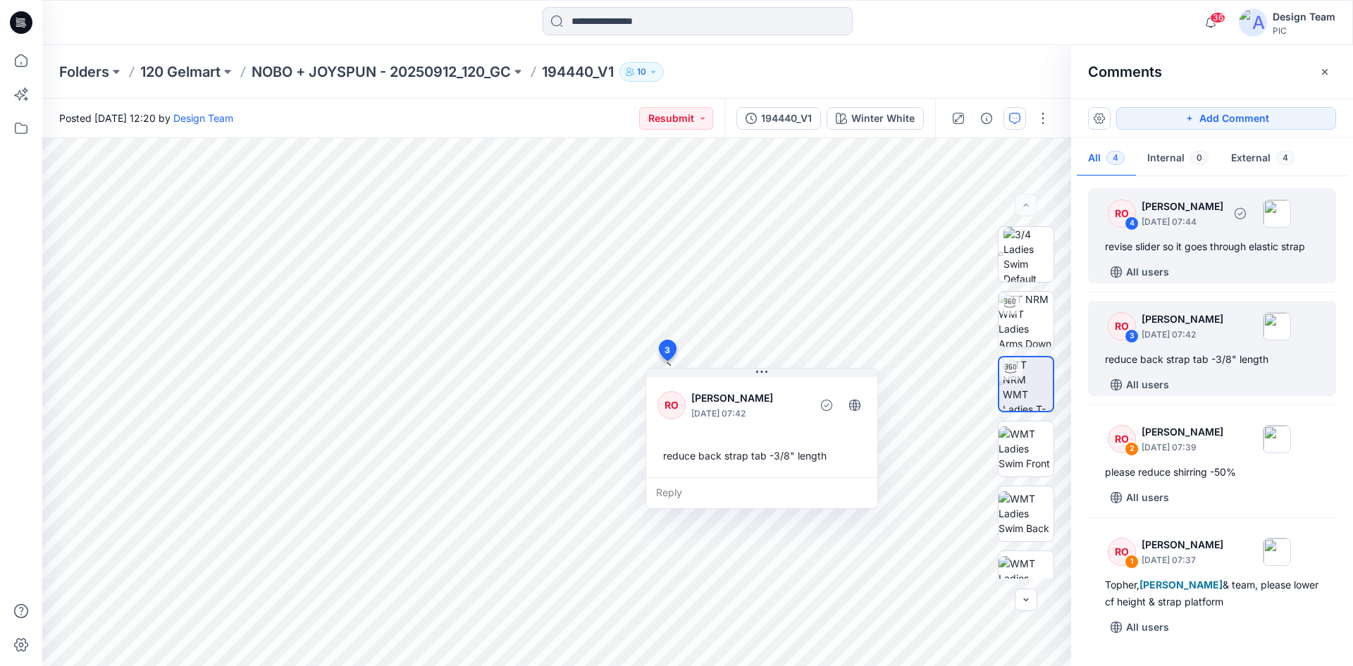
click at [1150, 253] on div "revise slider so it goes through elastic strap" at bounding box center [1212, 246] width 214 height 17
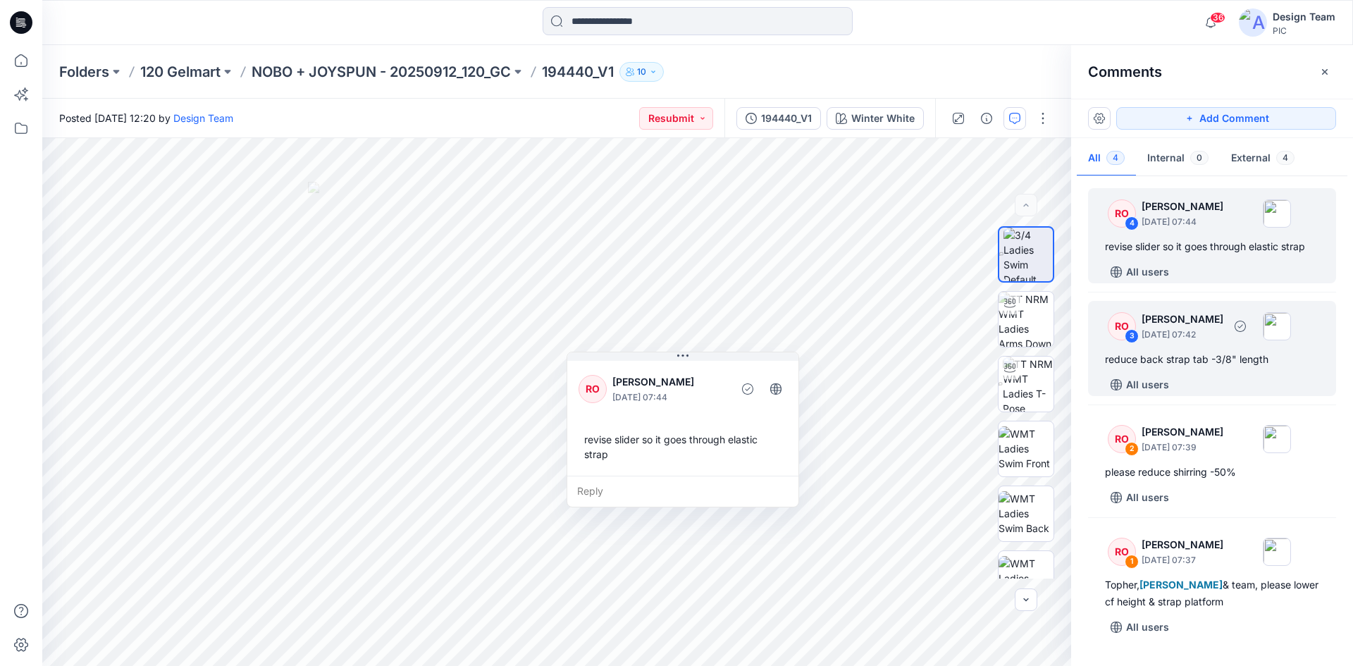
click at [1202, 366] on div "reduce back strap tab -3/8" length" at bounding box center [1212, 359] width 214 height 17
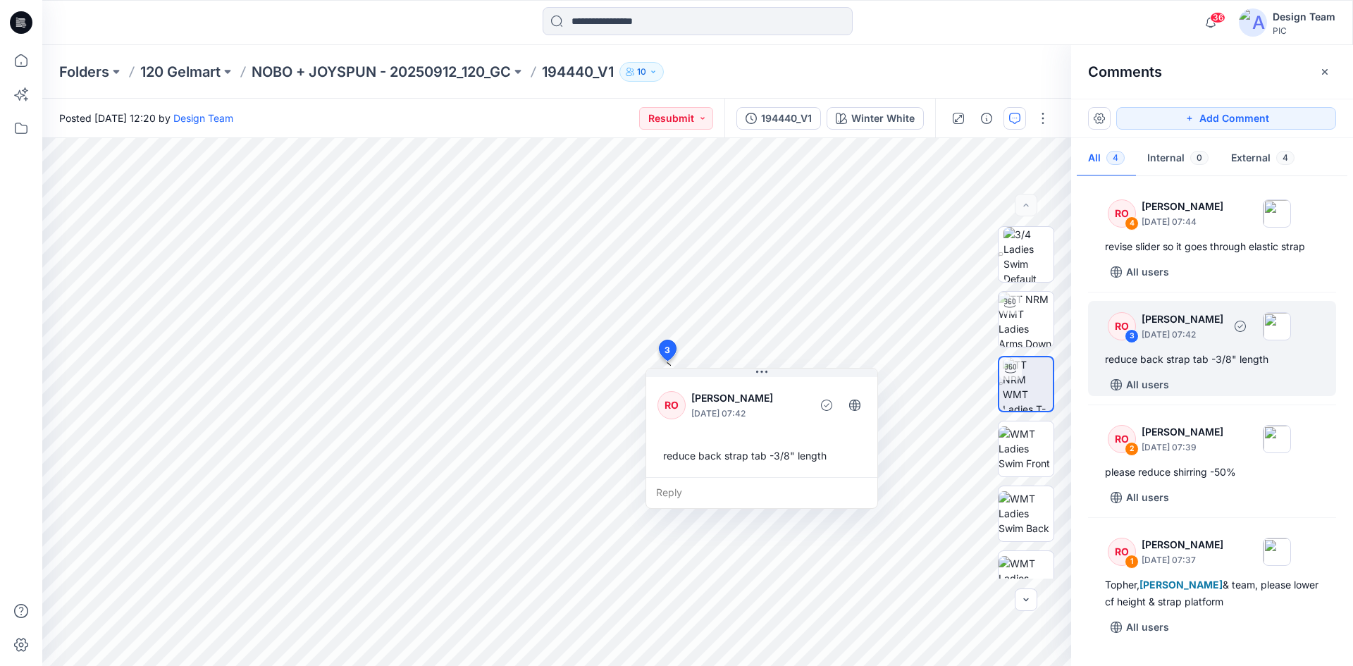
click at [1166, 356] on div "reduce back strap tab -3/8" length" at bounding box center [1212, 359] width 214 height 17
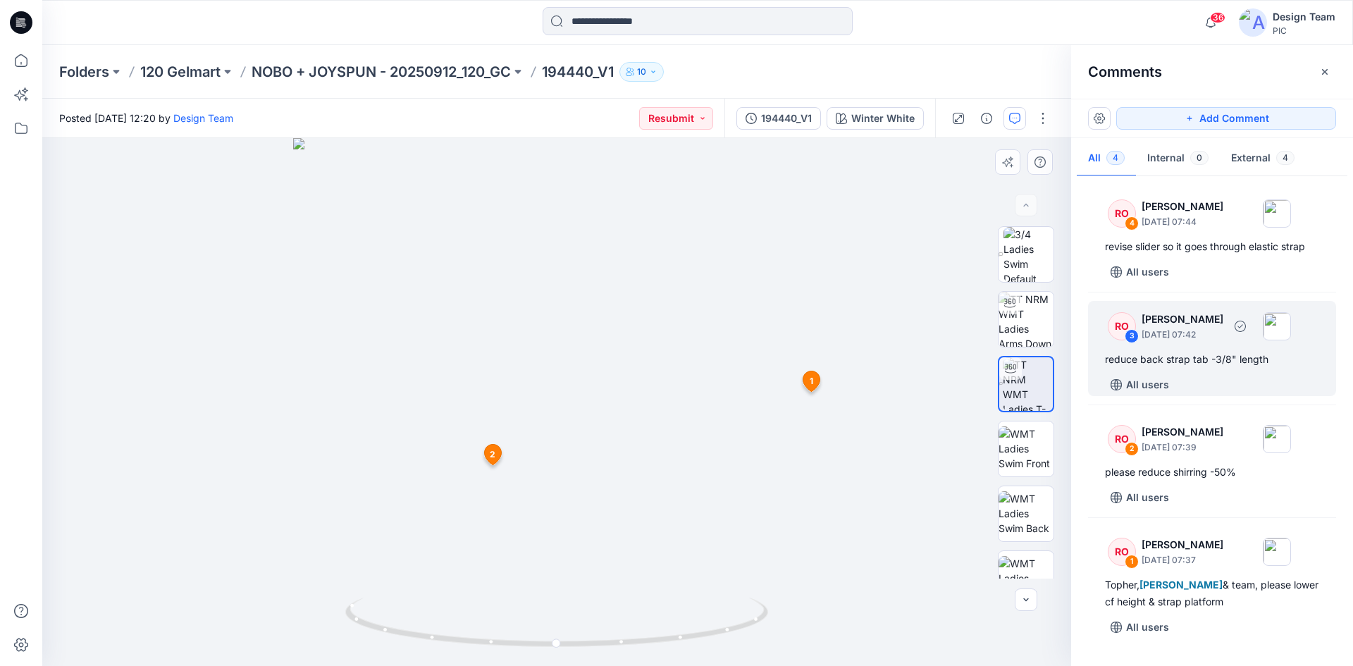
click at [1202, 369] on div "RO 3 Raquel Ortiz September 27, 2025 07:42 reduce back strap tab -3/8" length A…" at bounding box center [1212, 348] width 248 height 95
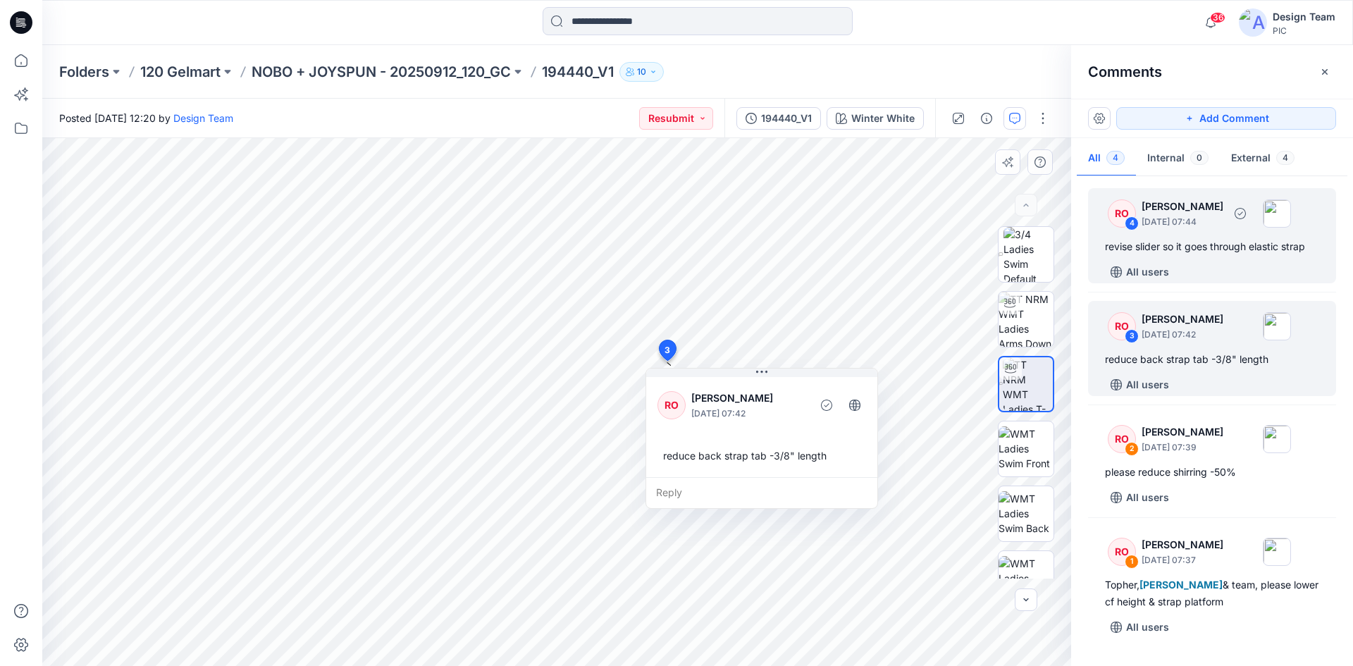
click at [1196, 242] on div "revise slider so it goes through elastic strap" at bounding box center [1212, 246] width 214 height 17
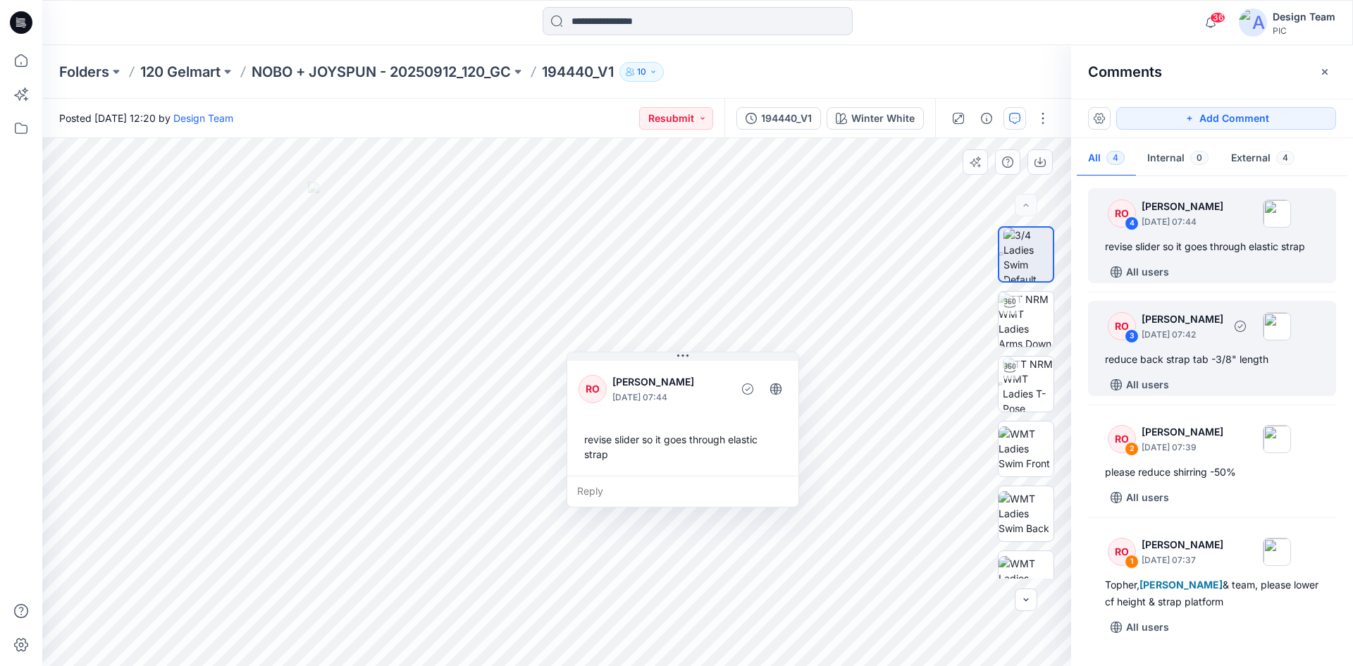
click at [1205, 338] on p "September 27, 2025 07:42" at bounding box center [1182, 335] width 82 height 14
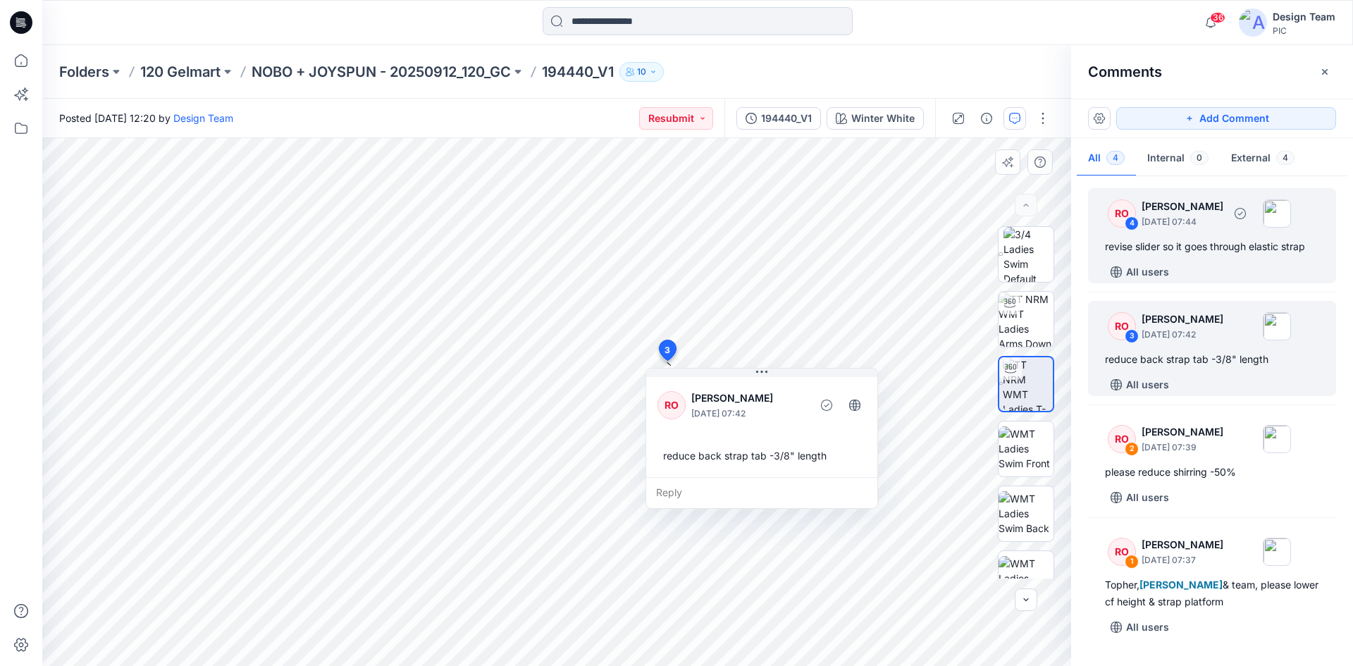
click at [1217, 254] on div "revise slider so it goes through elastic strap" at bounding box center [1212, 246] width 214 height 17
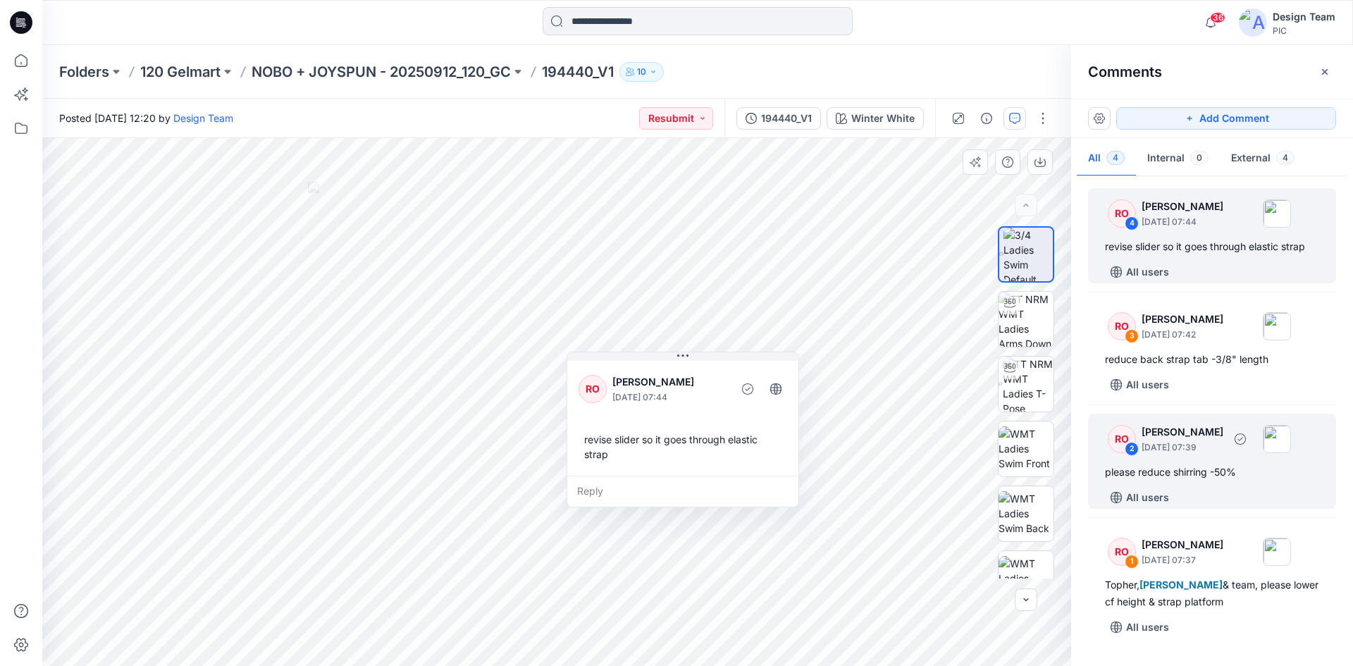
click at [1191, 473] on div "please reduce shirring -50%" at bounding box center [1212, 472] width 214 height 17
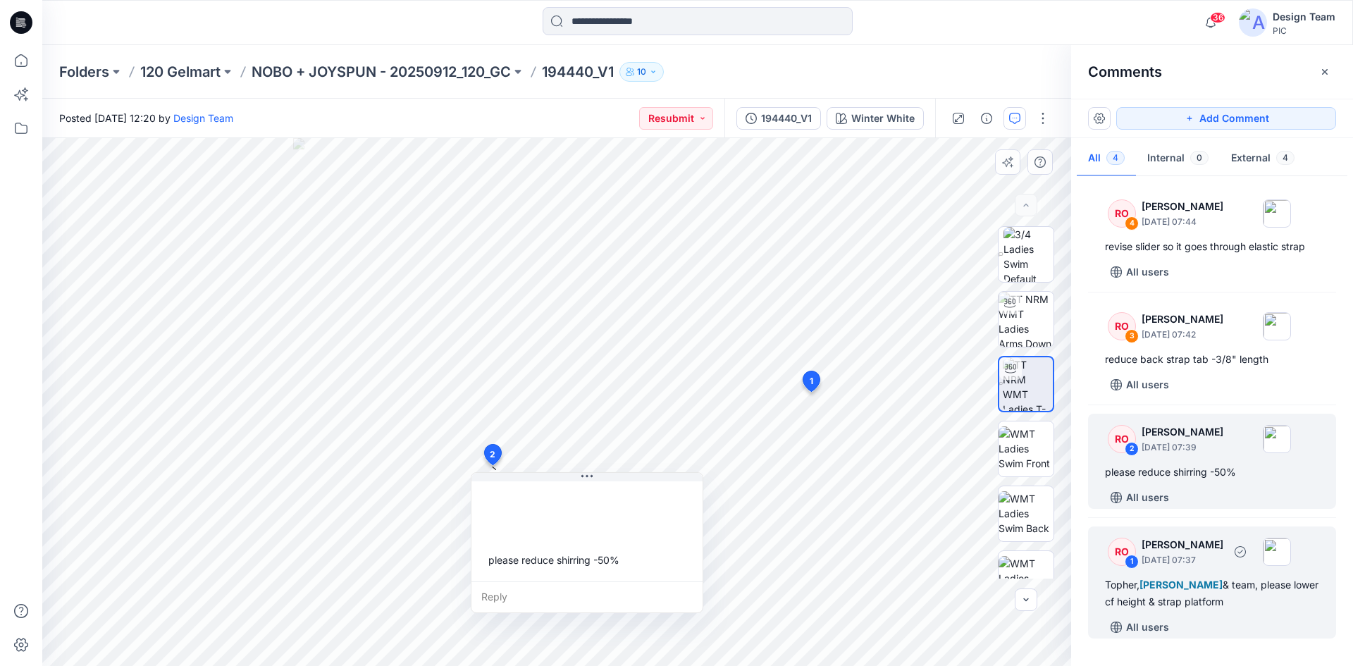
click at [1233, 603] on div "Topher, Poornima Perera & team, please lower cf height & strap platform" at bounding box center [1212, 593] width 214 height 34
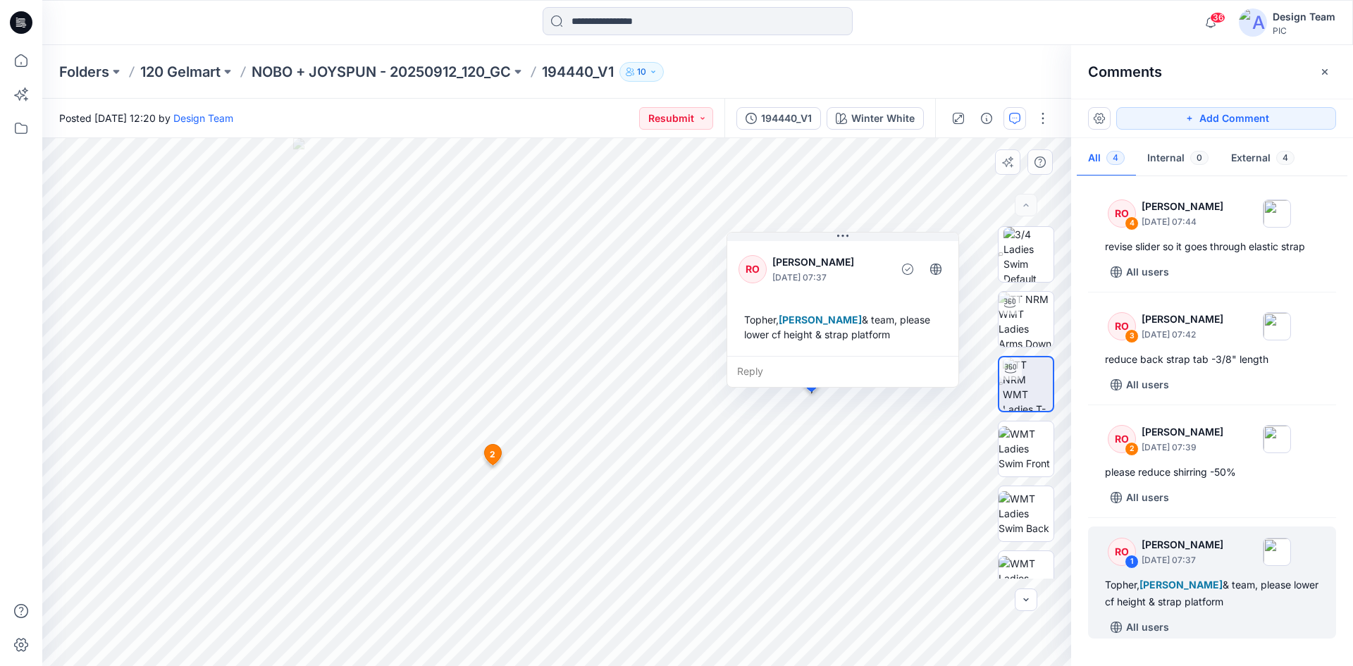
click at [25, 21] on icon at bounding box center [22, 20] width 6 height 1
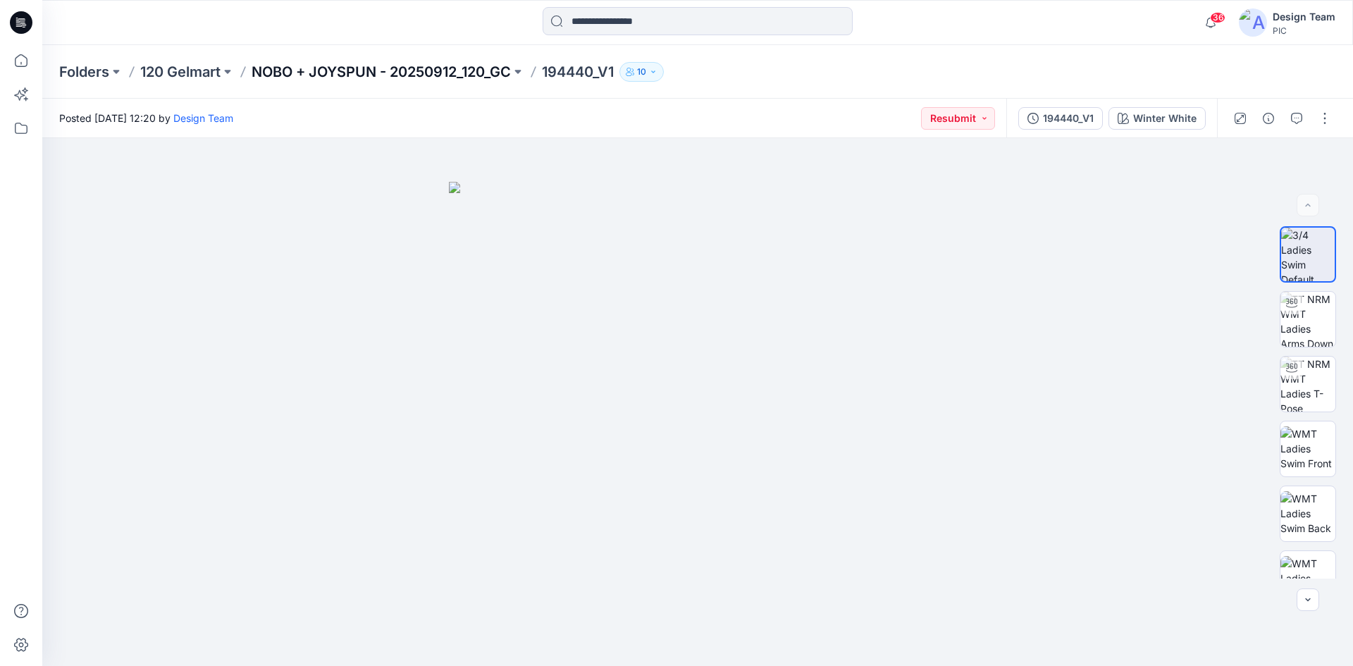
click at [471, 65] on p "NOBO + JOYSPUN - 20250912_120_GC" at bounding box center [380, 72] width 259 height 20
click at [1292, 120] on icon "button" at bounding box center [1296, 118] width 11 height 11
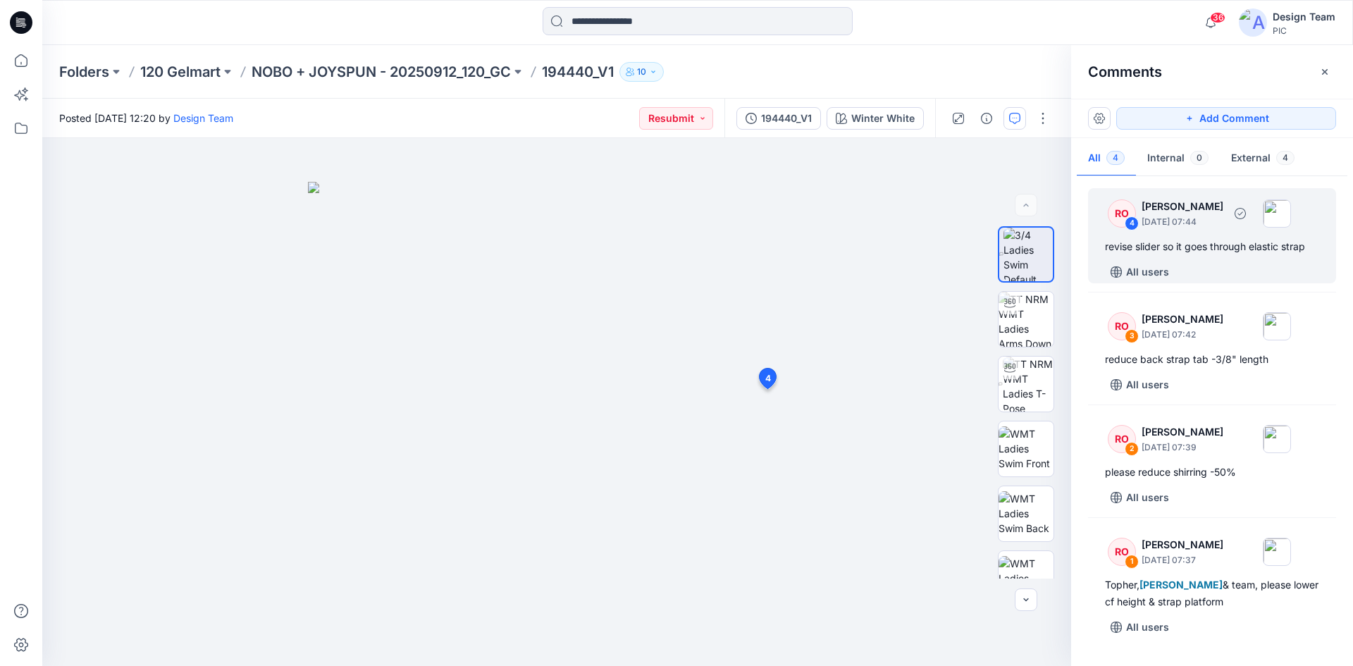
click at [1226, 248] on div "revise slider so it goes through elastic strap" at bounding box center [1212, 246] width 214 height 17
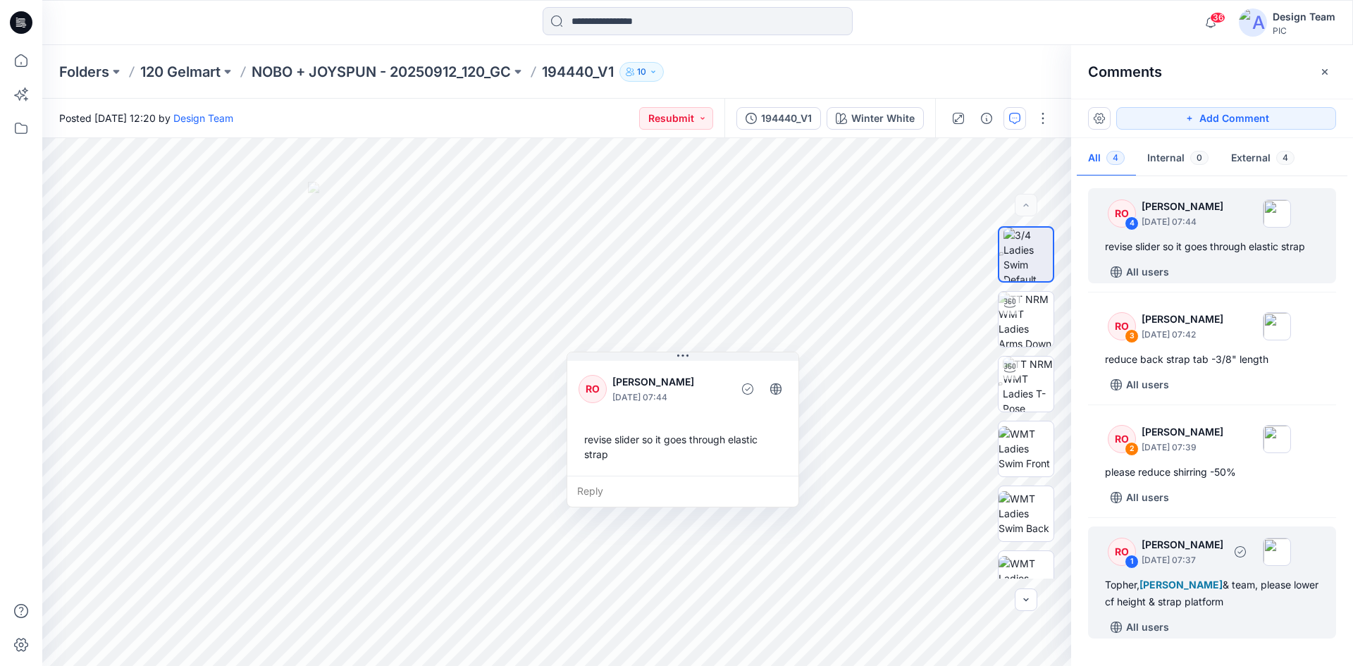
click at [1239, 580] on div "Topher, Poornima Perera & team, please lower cf height & strap platform" at bounding box center [1212, 593] width 214 height 34
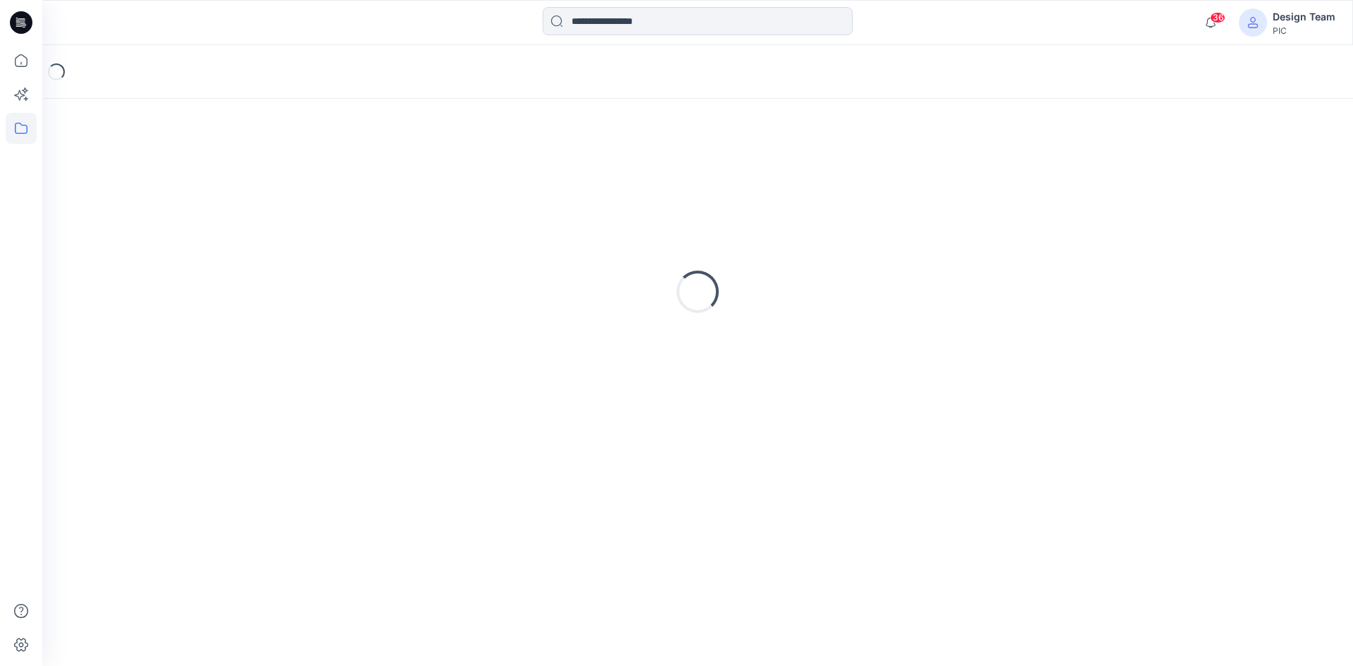
click at [659, 21] on input at bounding box center [697, 21] width 310 height 28
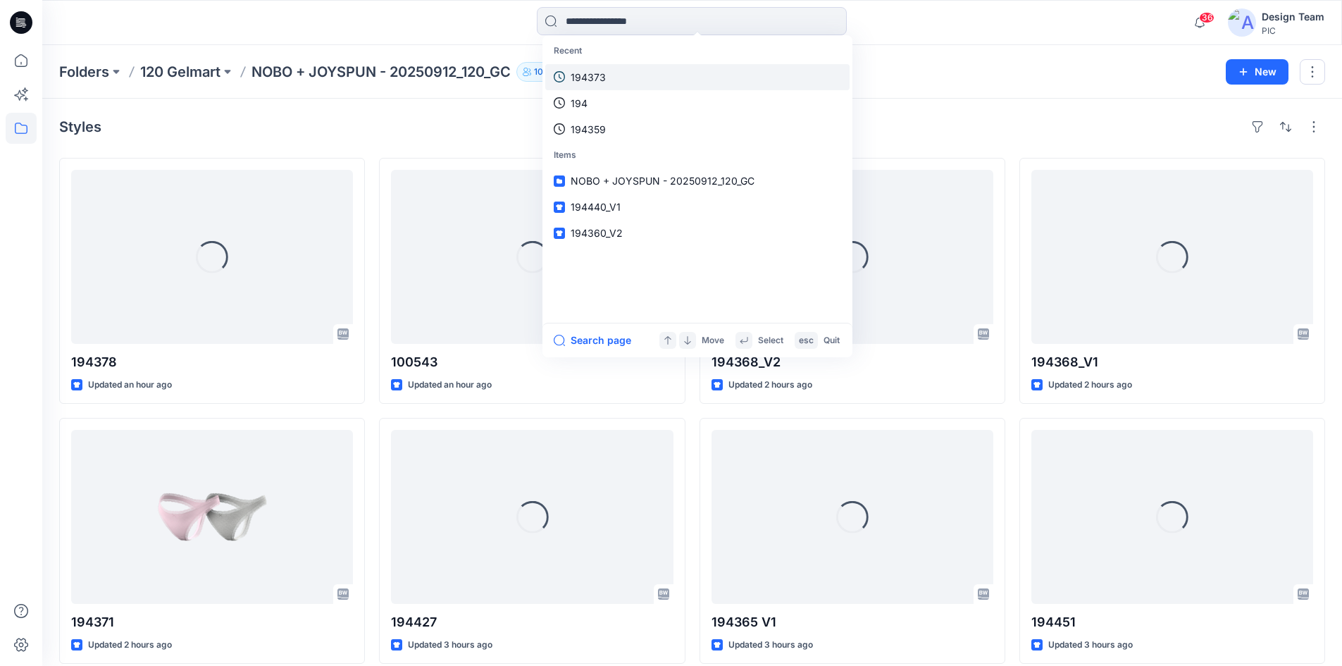
click at [598, 82] on p "194373" at bounding box center [588, 77] width 35 height 15
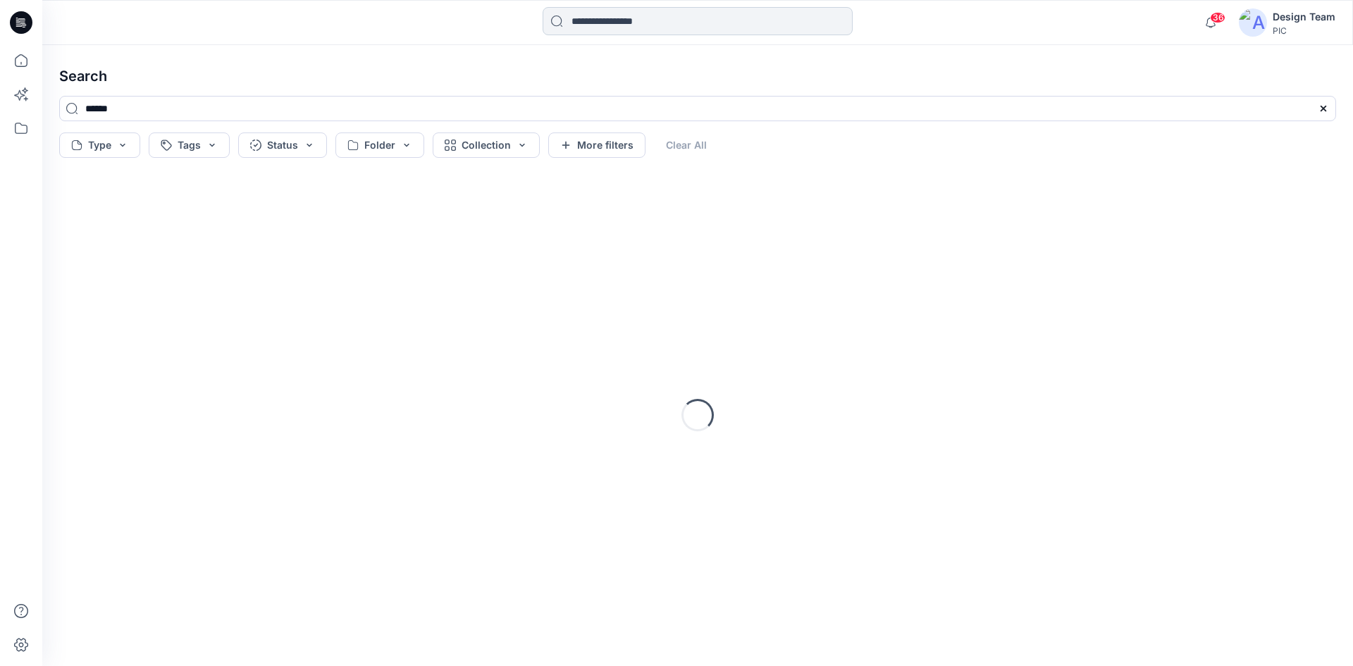
click at [640, 23] on input at bounding box center [697, 21] width 310 height 28
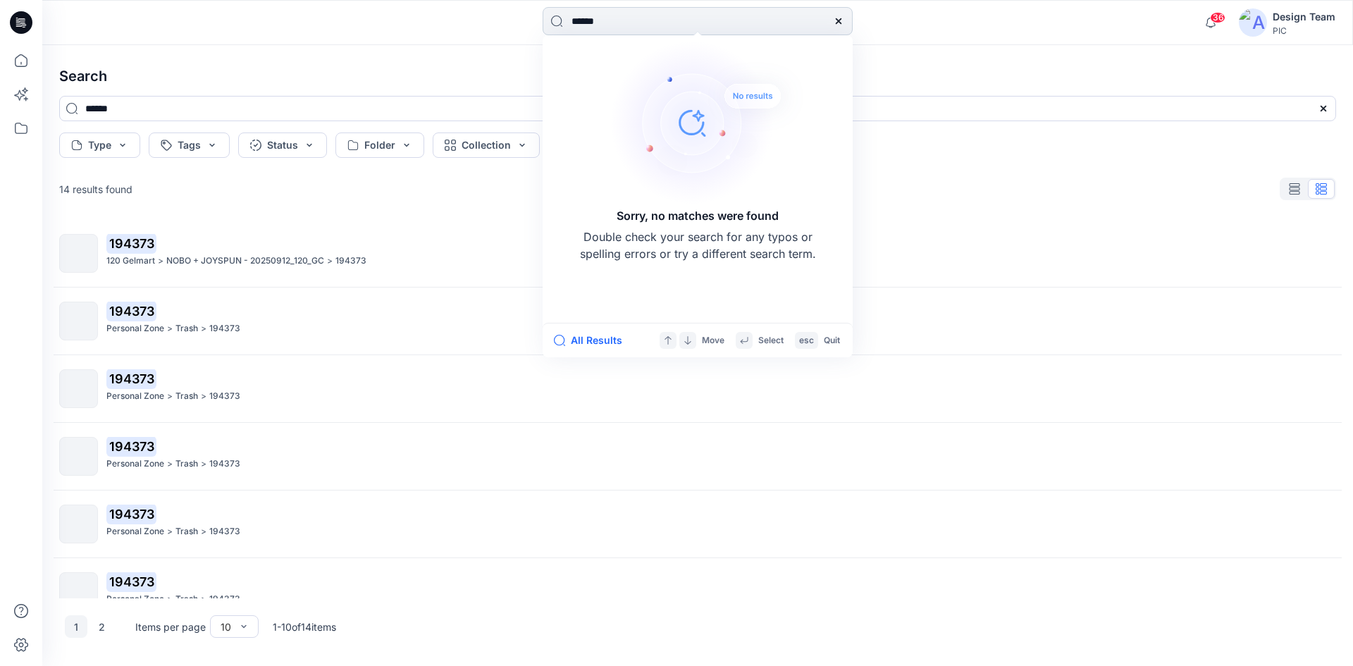
type input "******"
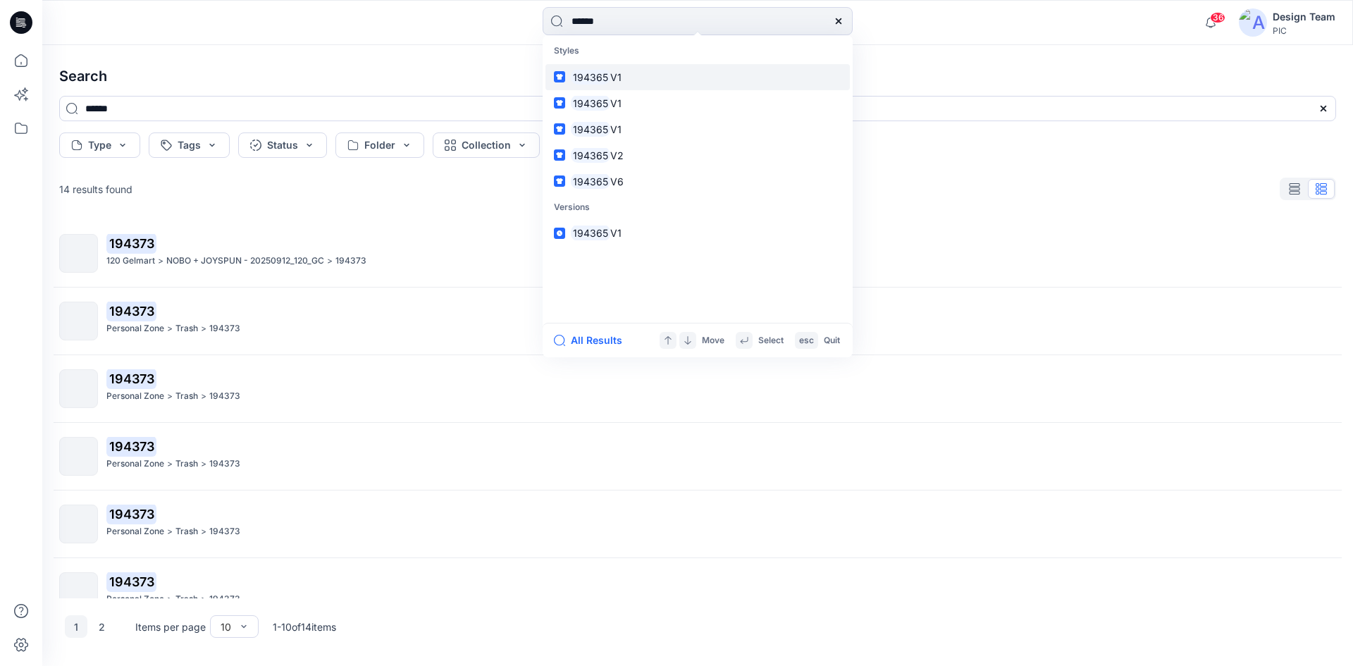
click at [612, 75] on span "V1" at bounding box center [615, 77] width 11 height 12
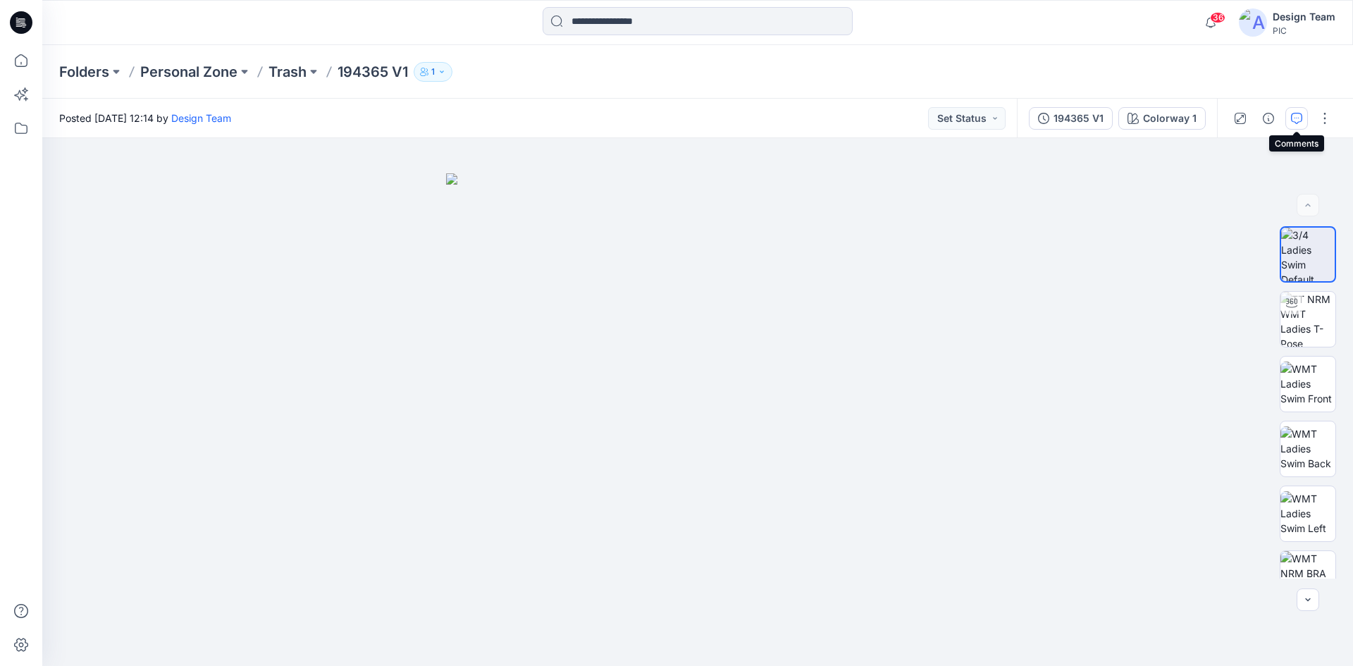
click at [1302, 114] on button "button" at bounding box center [1296, 118] width 23 height 23
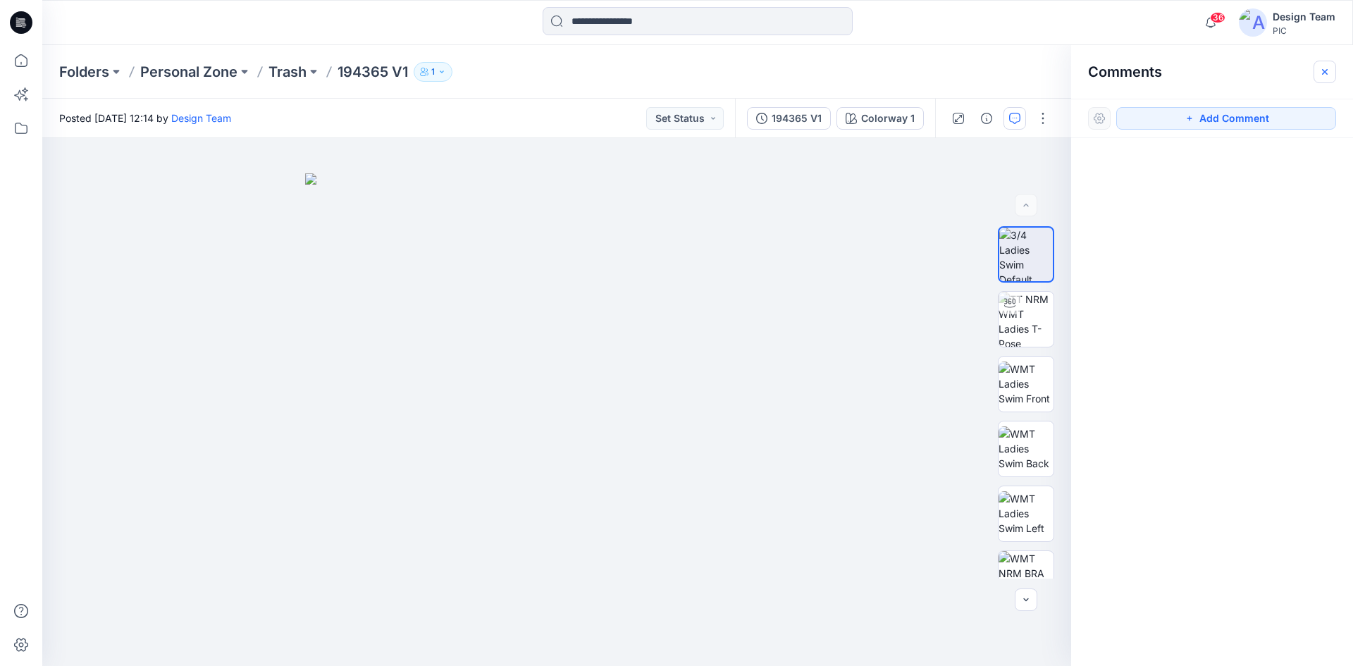
click at [1328, 70] on icon "button" at bounding box center [1324, 71] width 11 height 11
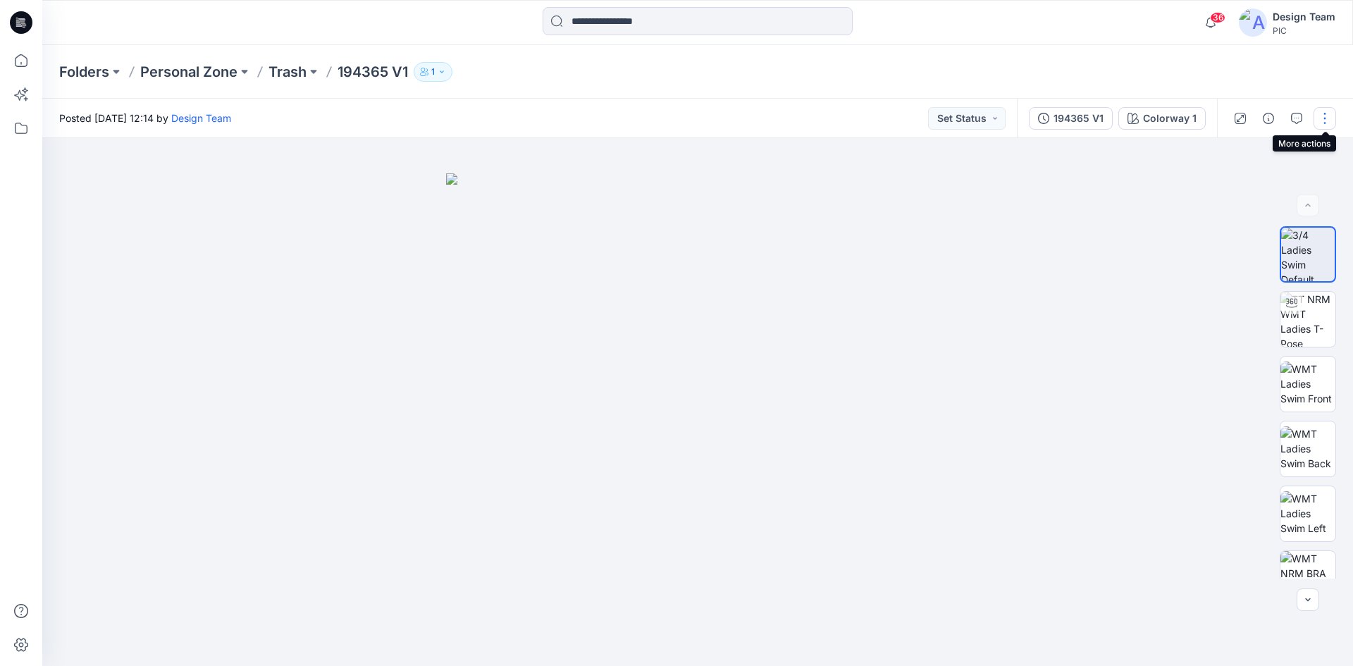
click at [1326, 122] on button "button" at bounding box center [1324, 118] width 23 height 23
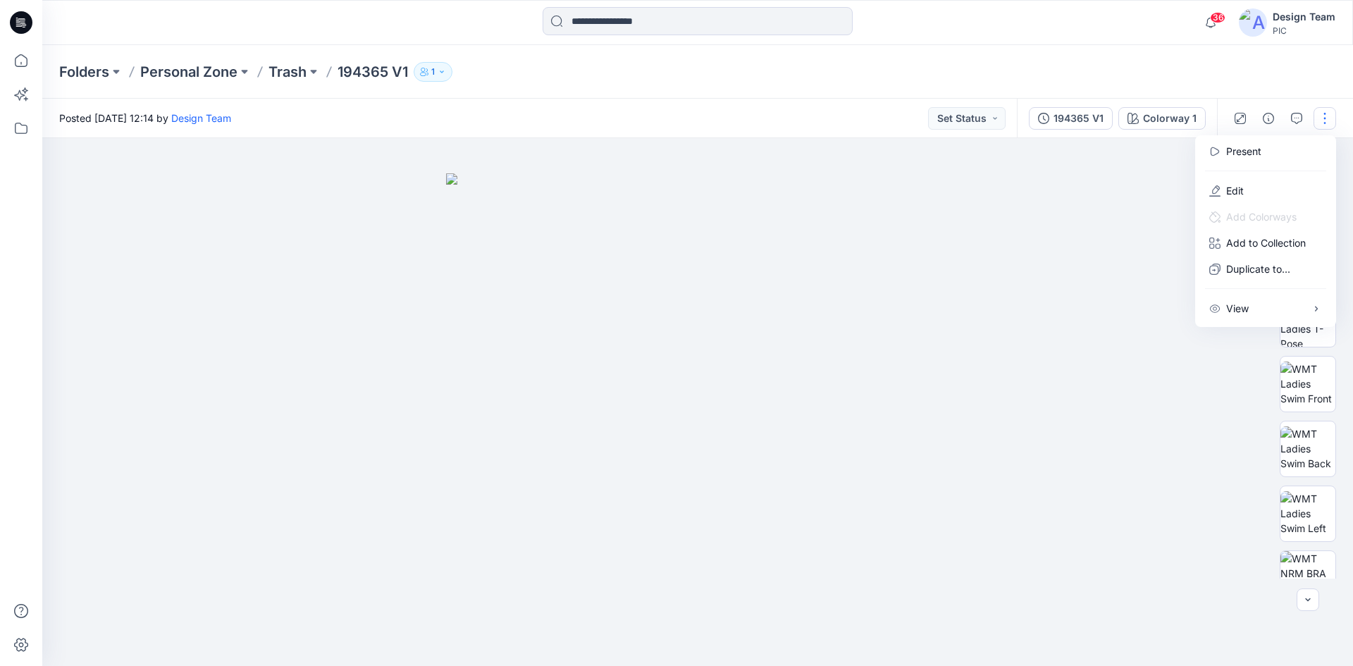
click at [1045, 249] on div at bounding box center [697, 402] width 1310 height 528
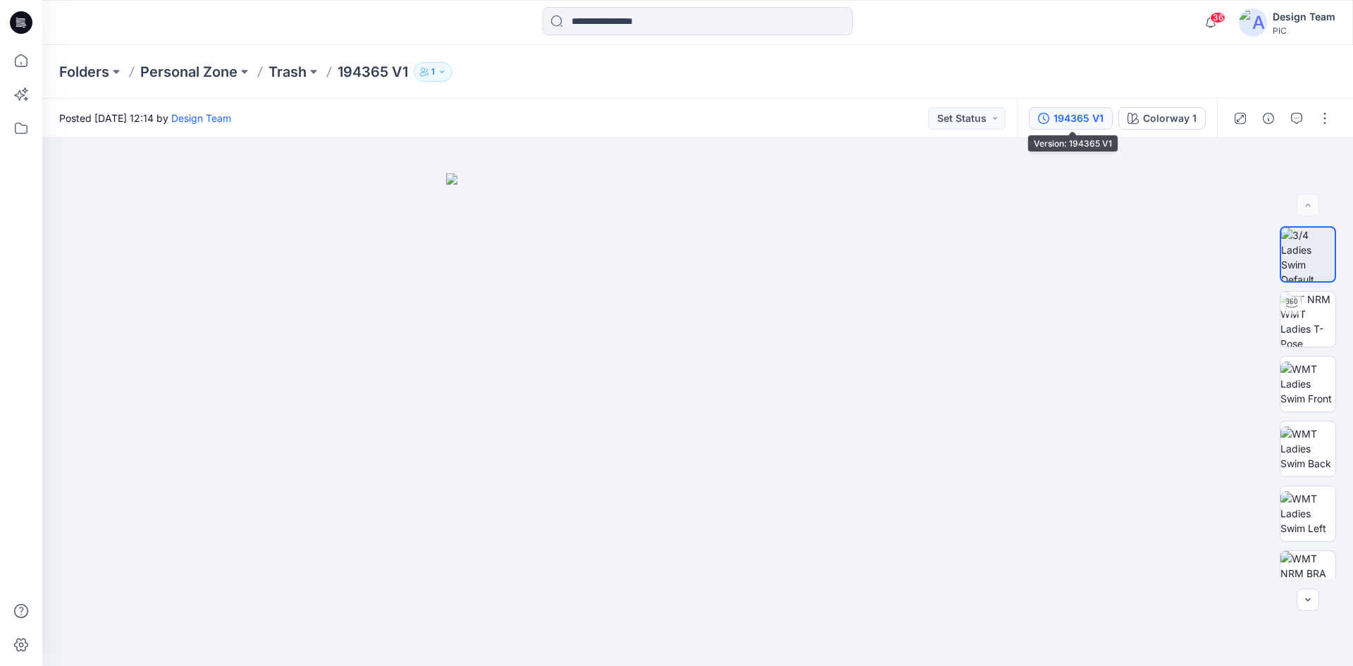
click at [1057, 118] on div "194365 V1" at bounding box center [1078, 118] width 50 height 15
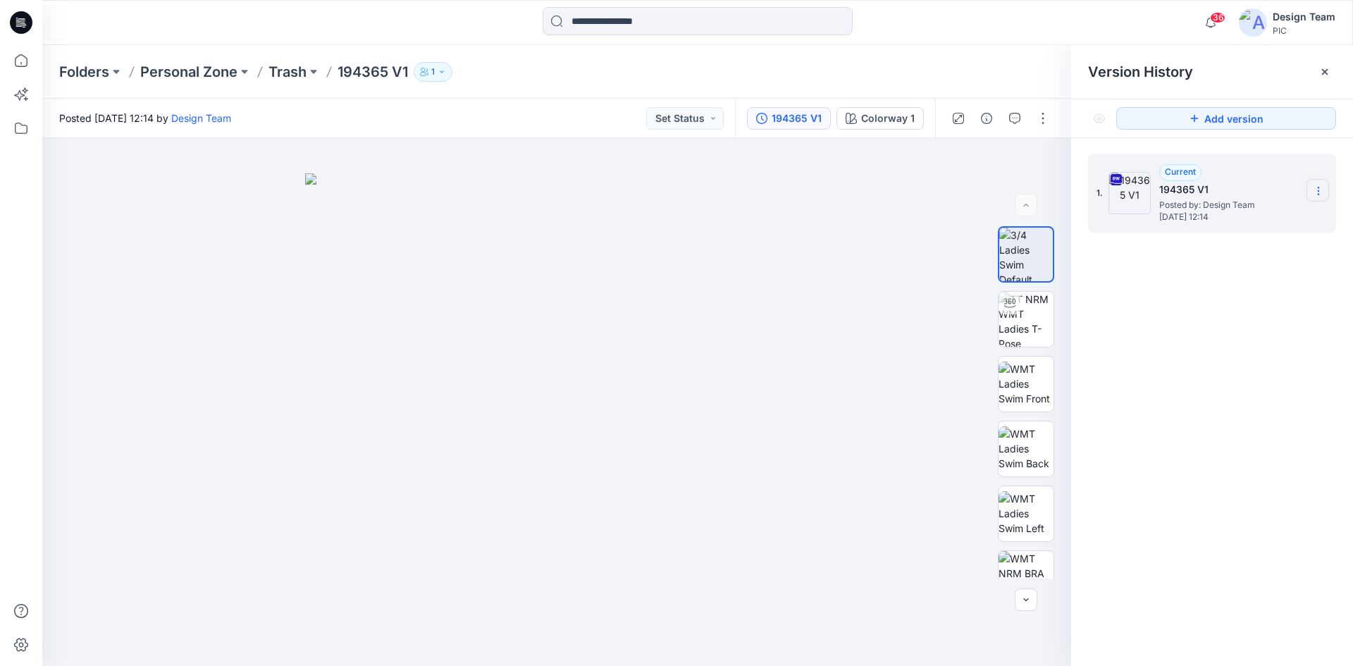
click at [1314, 191] on icon at bounding box center [1317, 190] width 11 height 11
click at [1218, 219] on span "Download Source BW File" at bounding box center [1247, 218] width 118 height 17
click at [1323, 76] on icon at bounding box center [1324, 71] width 11 height 11
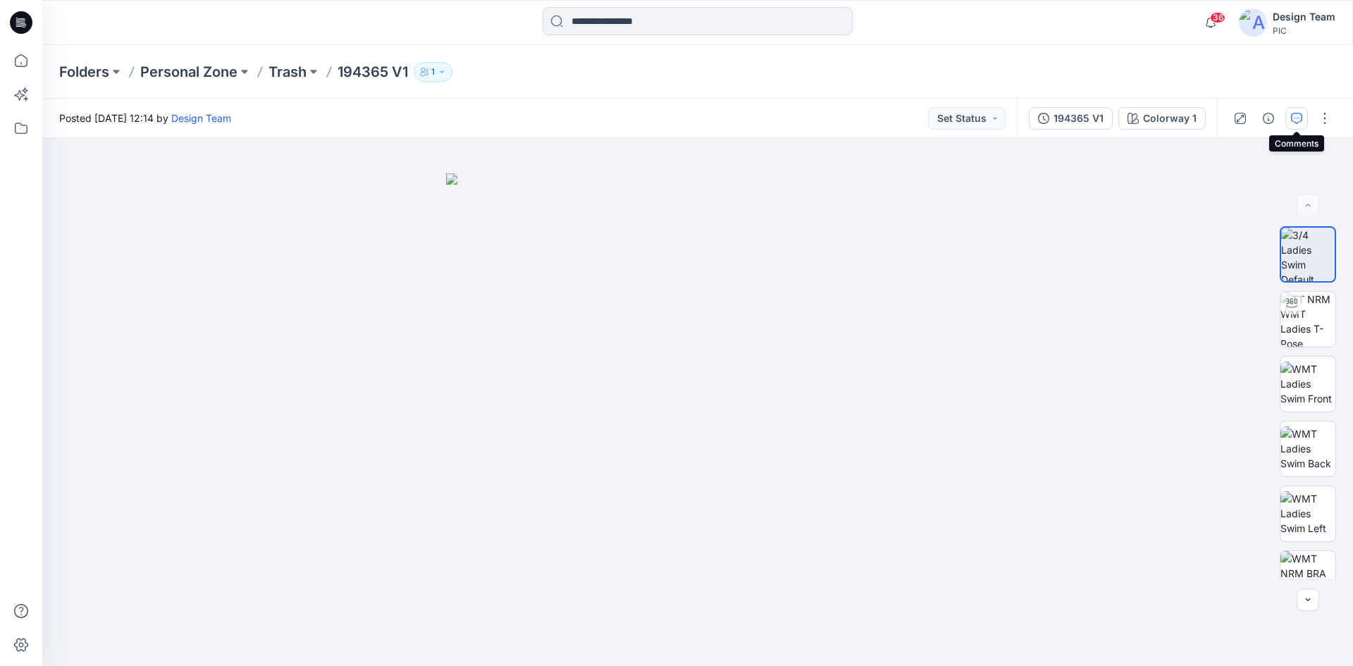
click at [1296, 121] on icon "button" at bounding box center [1296, 118] width 11 height 11
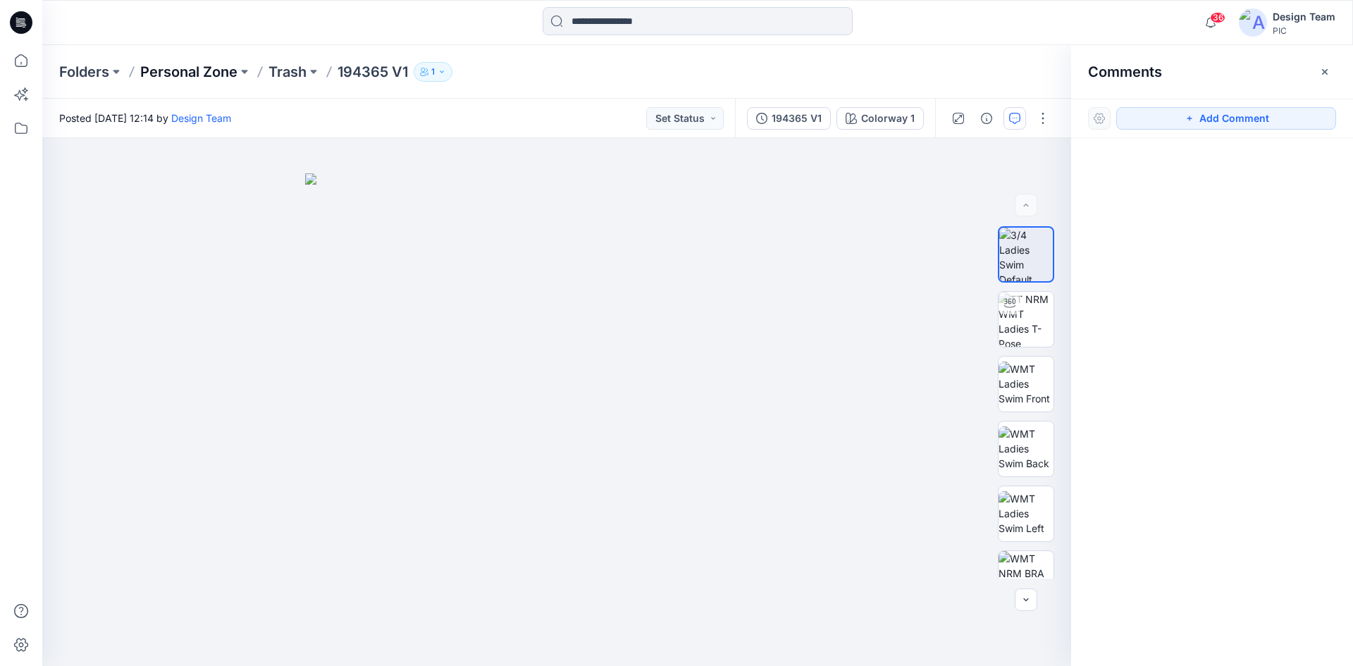
click at [179, 76] on p "Personal Zone" at bounding box center [188, 72] width 97 height 20
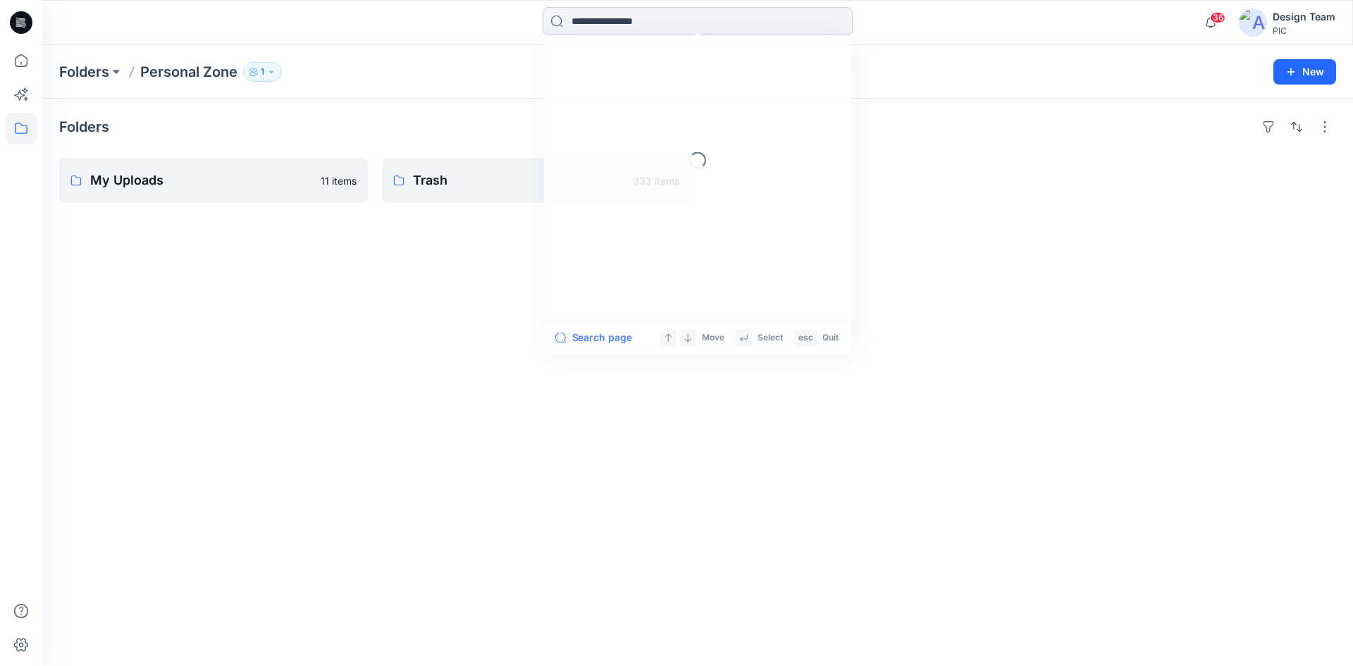
click at [695, 25] on input at bounding box center [697, 21] width 310 height 28
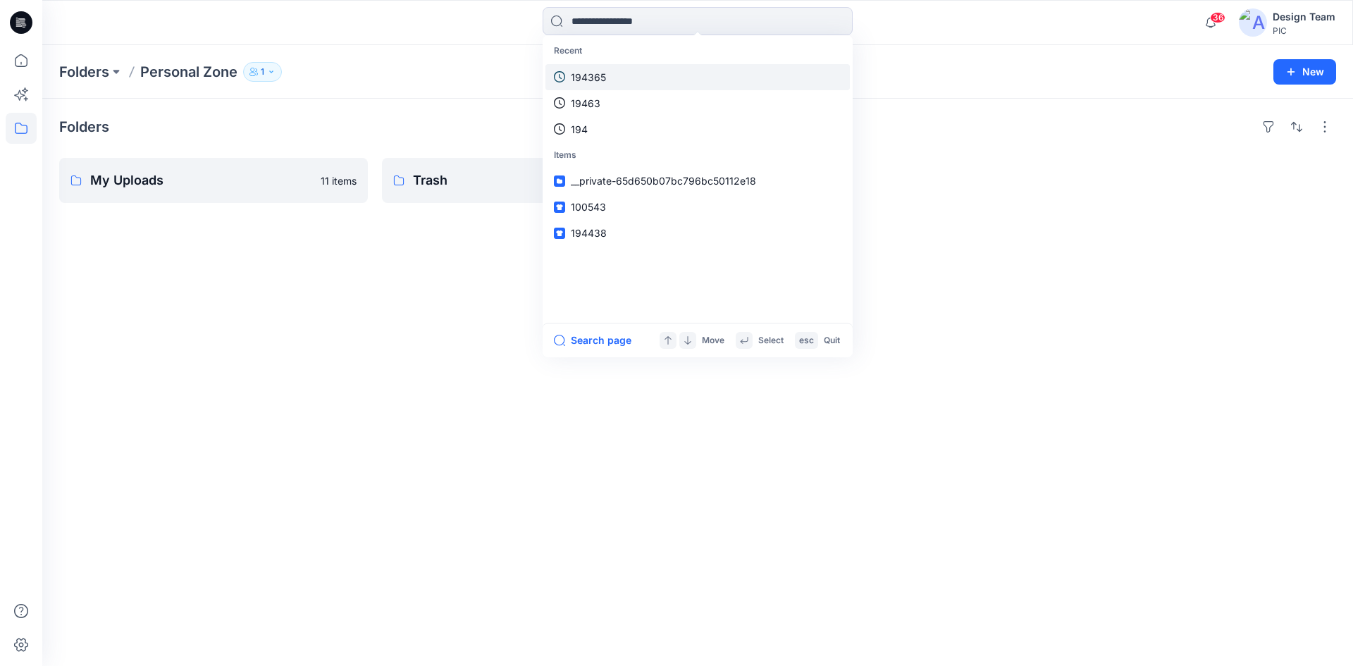
click at [650, 71] on link "194365" at bounding box center [697, 77] width 304 height 26
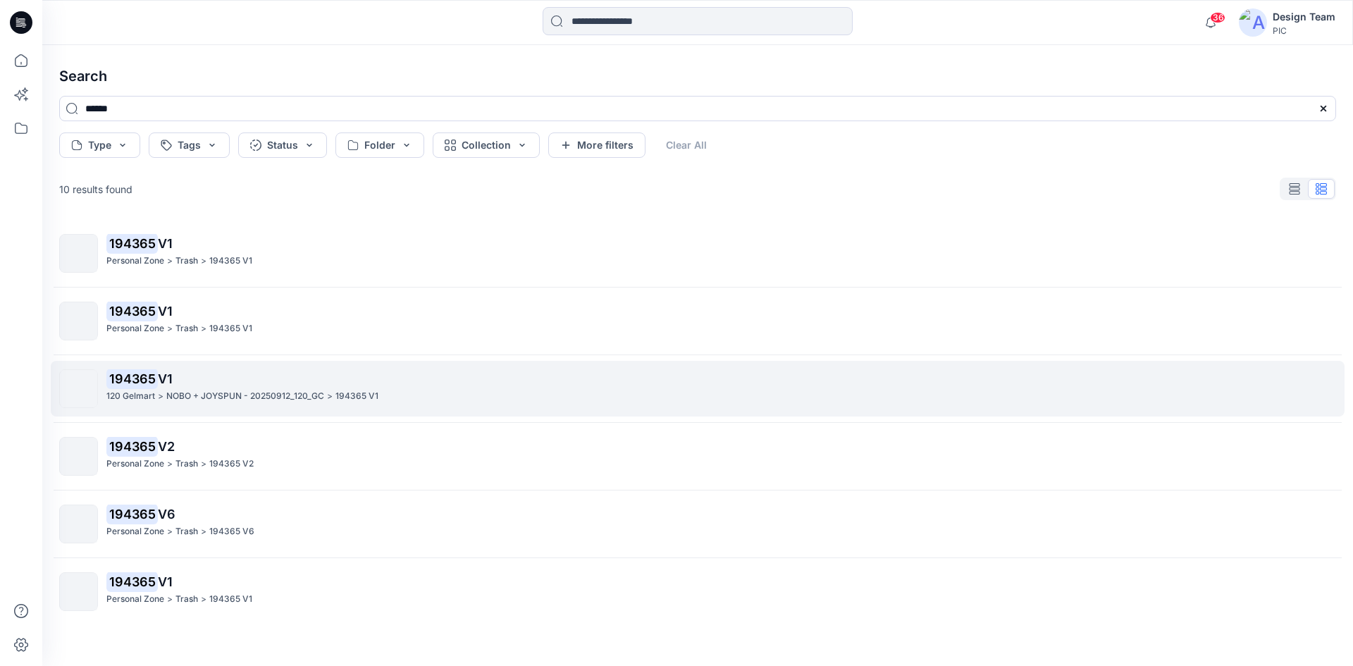
click at [149, 378] on mark "194365" at bounding box center [131, 378] width 51 height 20
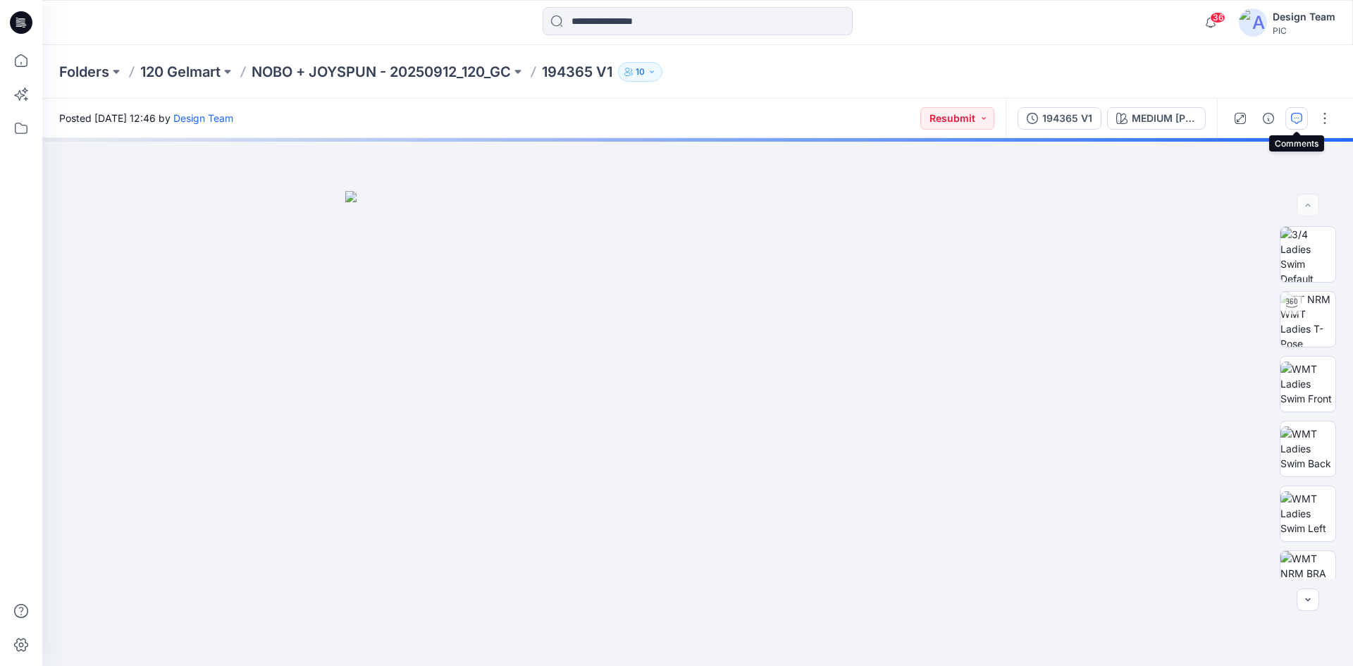
click at [1291, 116] on icon "button" at bounding box center [1296, 118] width 11 height 11
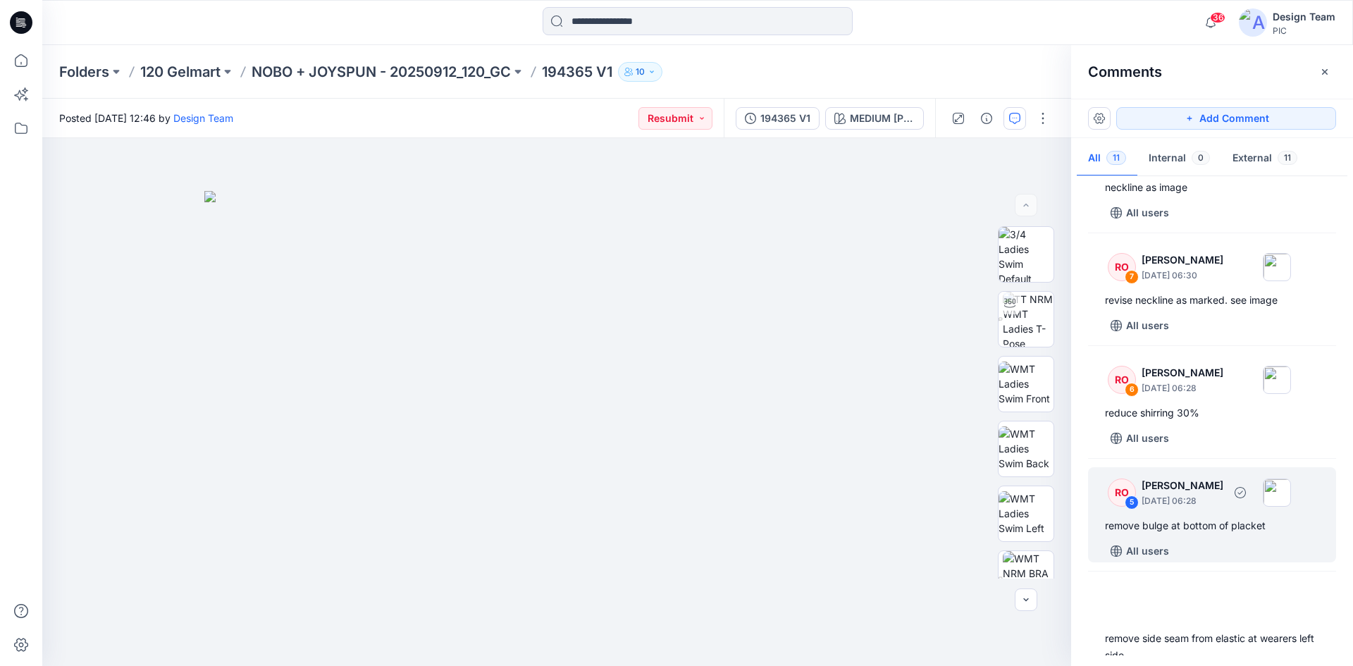
scroll to position [564, 0]
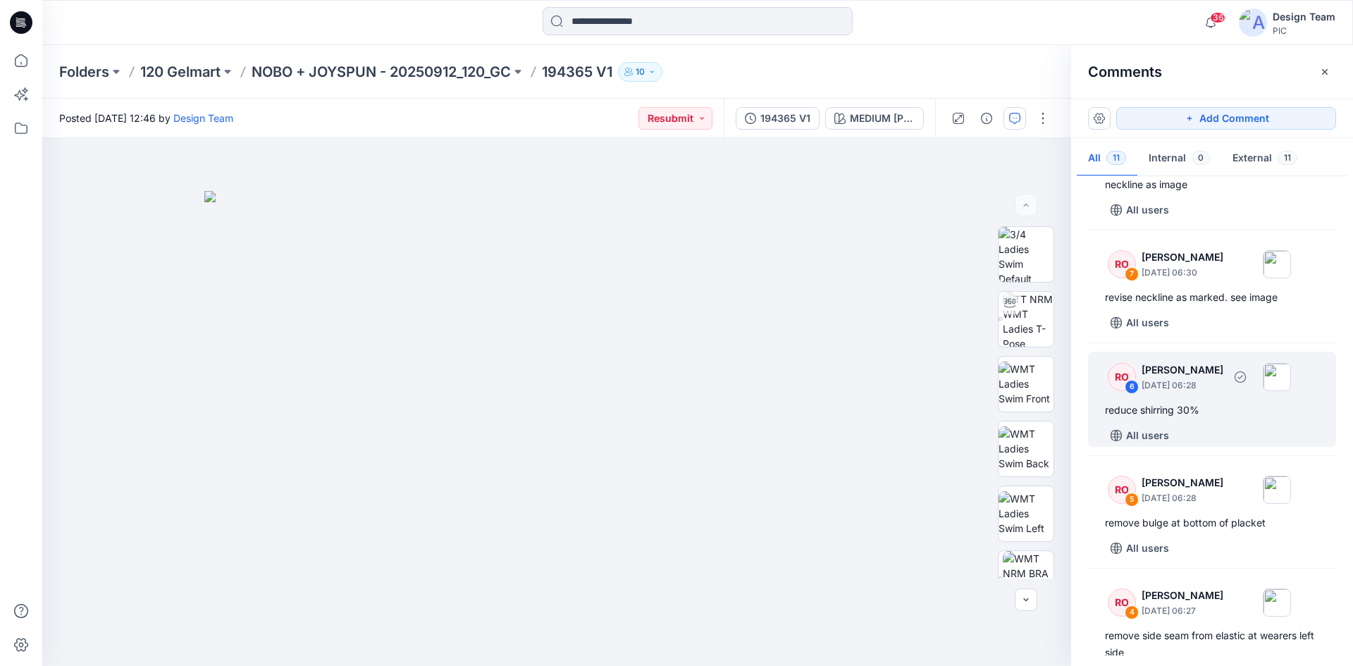
click at [1190, 418] on div "reduce shirring 30%" at bounding box center [1212, 410] width 214 height 17
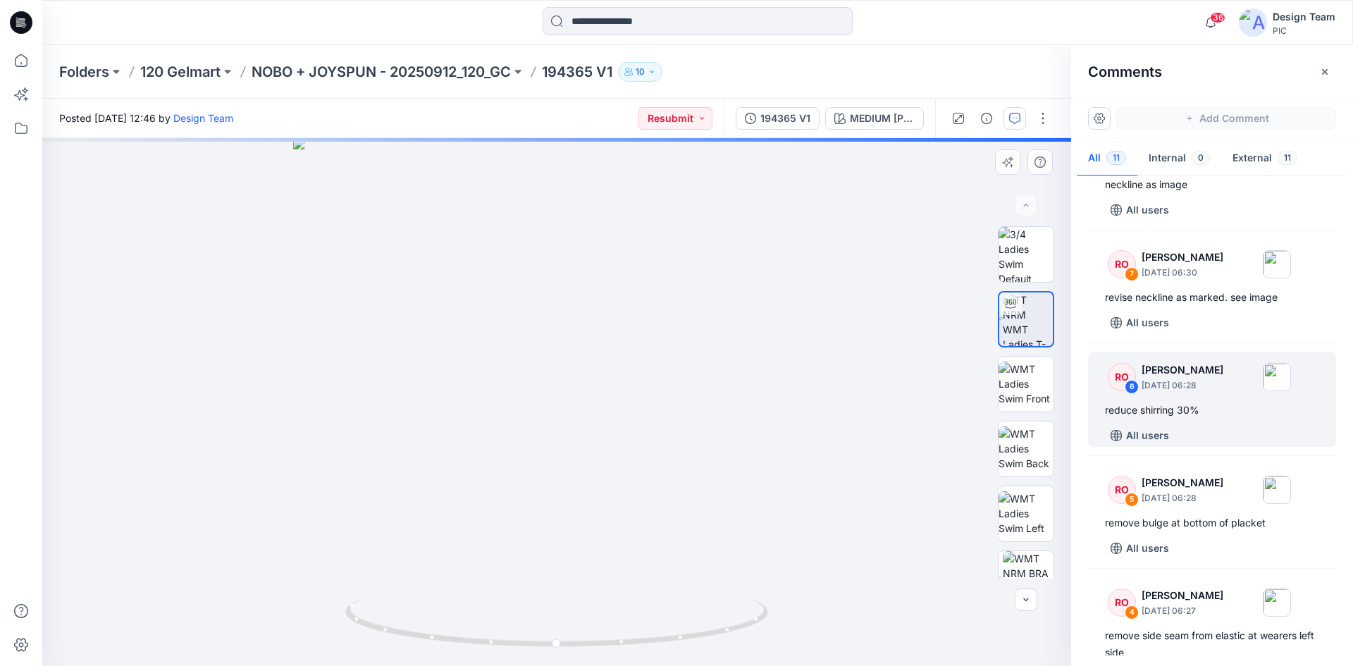
drag, startPoint x: 717, startPoint y: 504, endPoint x: 777, endPoint y: 512, distance: 60.5
click at [795, 496] on div "MEDIUM [PERSON_NAME] Loading... Material Properties Loading..." at bounding box center [556, 402] width 1028 height 528
click at [688, 635] on div "MEDIUM [PERSON_NAME] Loading... Material Properties Loading..." at bounding box center [556, 402] width 1028 height 528
drag, startPoint x: 676, startPoint y: 638, endPoint x: 654, endPoint y: 640, distance: 21.9
click at [654, 640] on div "MEDIUM [PERSON_NAME] Loading... Material Properties Loading..." at bounding box center [556, 402] width 1028 height 528
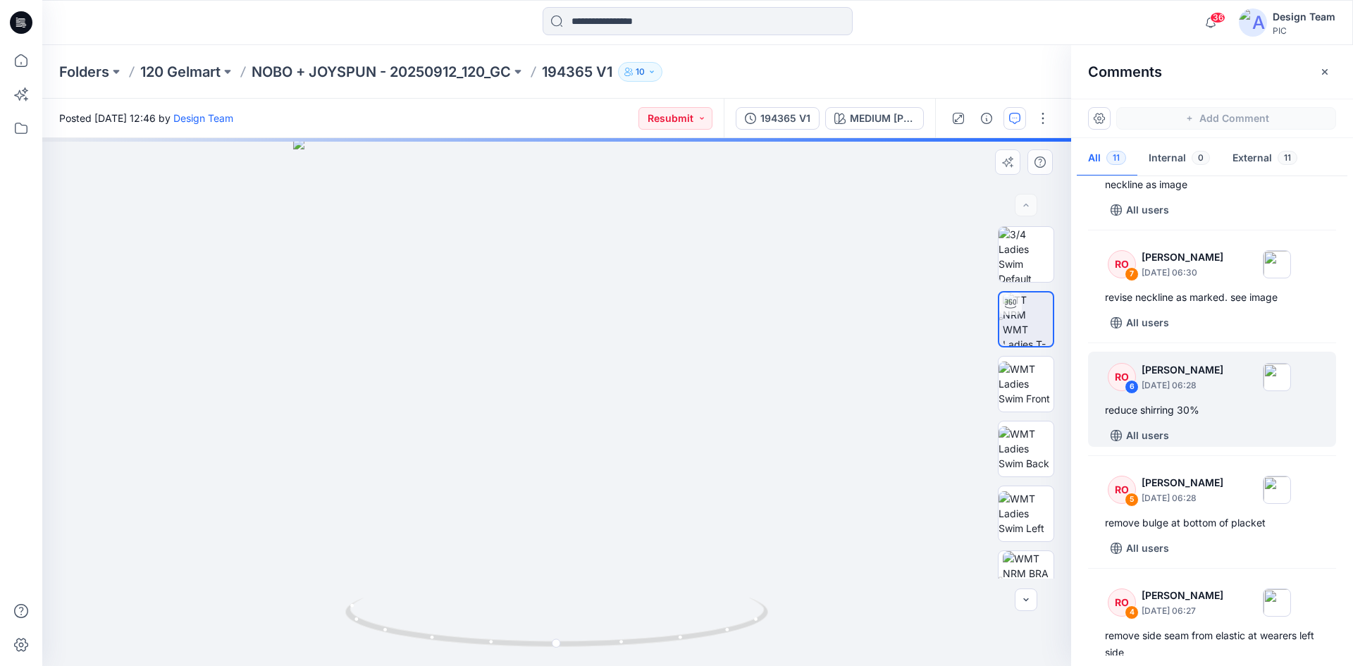
drag, startPoint x: 720, startPoint y: 629, endPoint x: 671, endPoint y: 632, distance: 49.4
click at [671, 632] on div "MEDIUM [PERSON_NAME] Loading... Material Properties Loading..." at bounding box center [556, 402] width 1028 height 528
drag, startPoint x: 754, startPoint y: 618, endPoint x: 735, endPoint y: 625, distance: 20.3
click at [735, 626] on div "MEDIUM [PERSON_NAME] Loading... Material Properties Loading..." at bounding box center [556, 402] width 1028 height 528
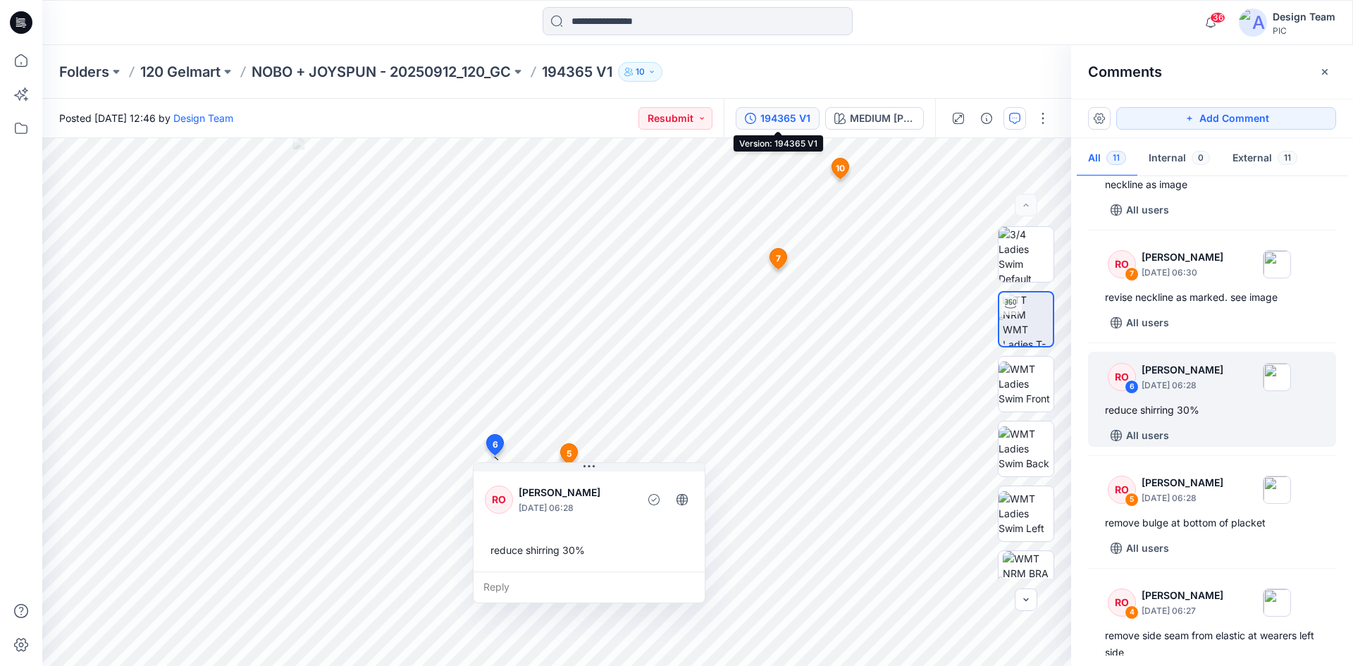
click at [789, 120] on div "194365 V1" at bounding box center [785, 118] width 50 height 15
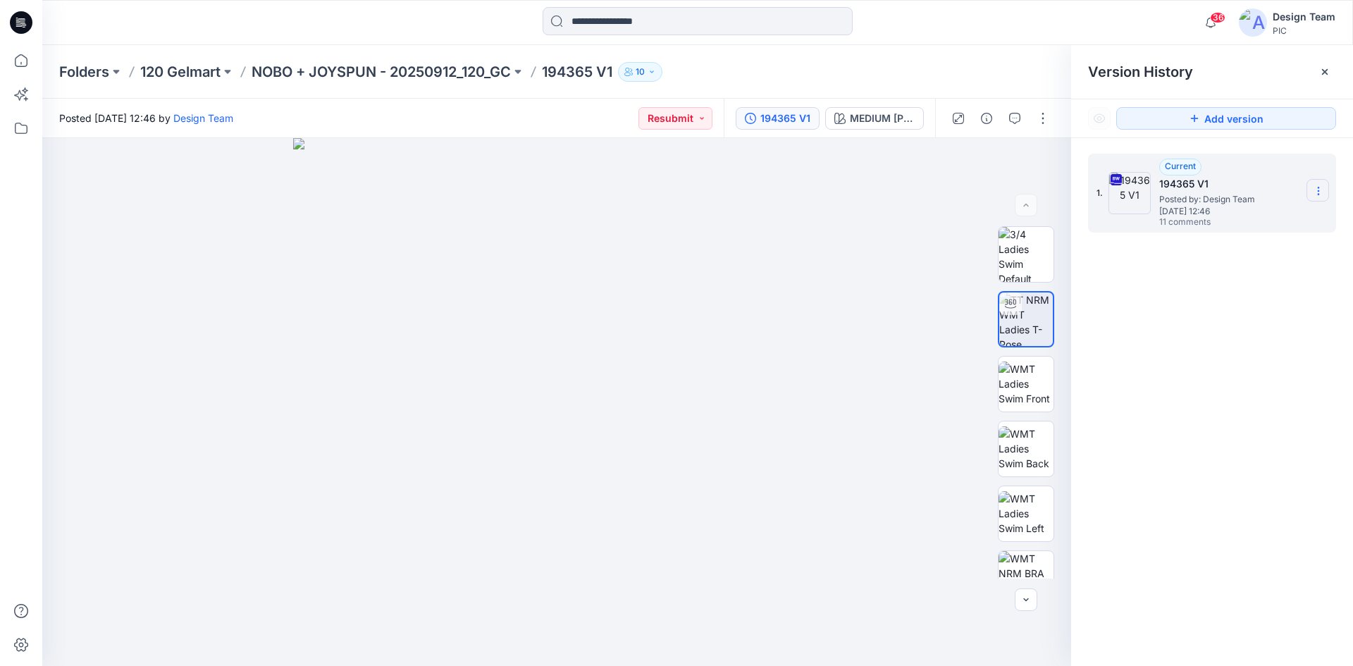
click at [1322, 190] on icon at bounding box center [1317, 190] width 11 height 11
click at [1229, 216] on span "Download Source BW File" at bounding box center [1247, 218] width 118 height 17
click at [1012, 119] on icon "button" at bounding box center [1014, 118] width 11 height 11
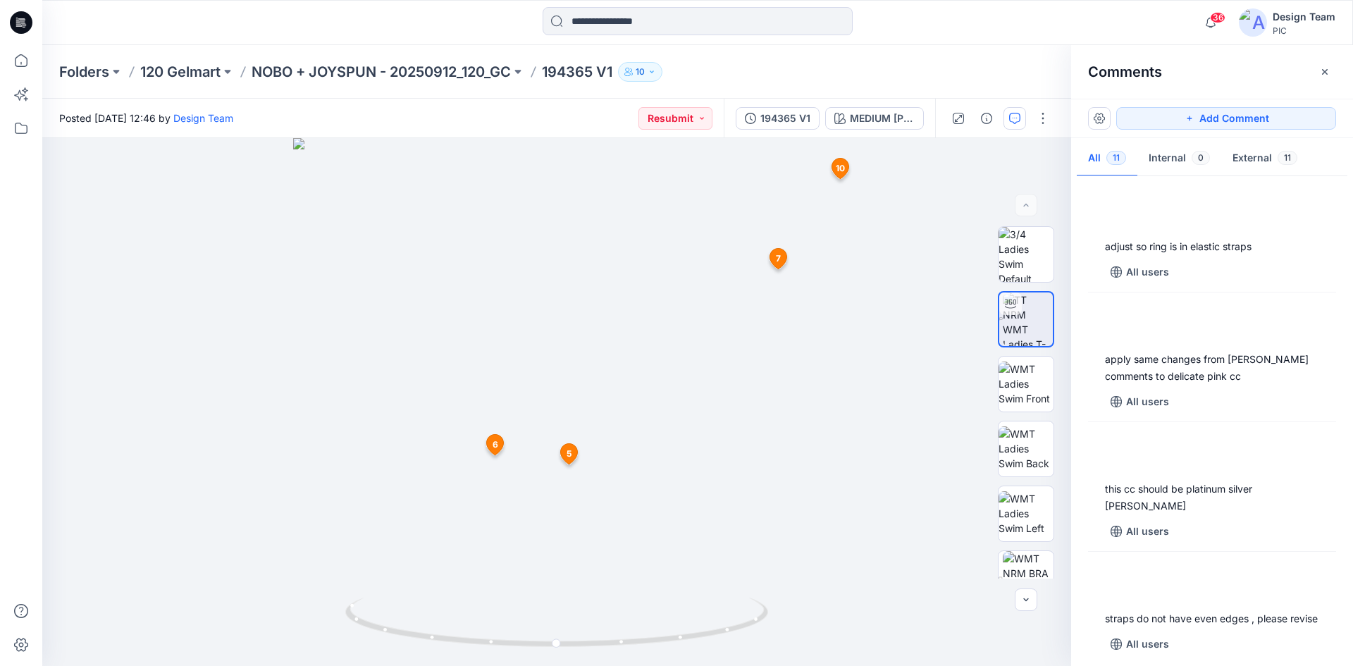
scroll to position [423, 0]
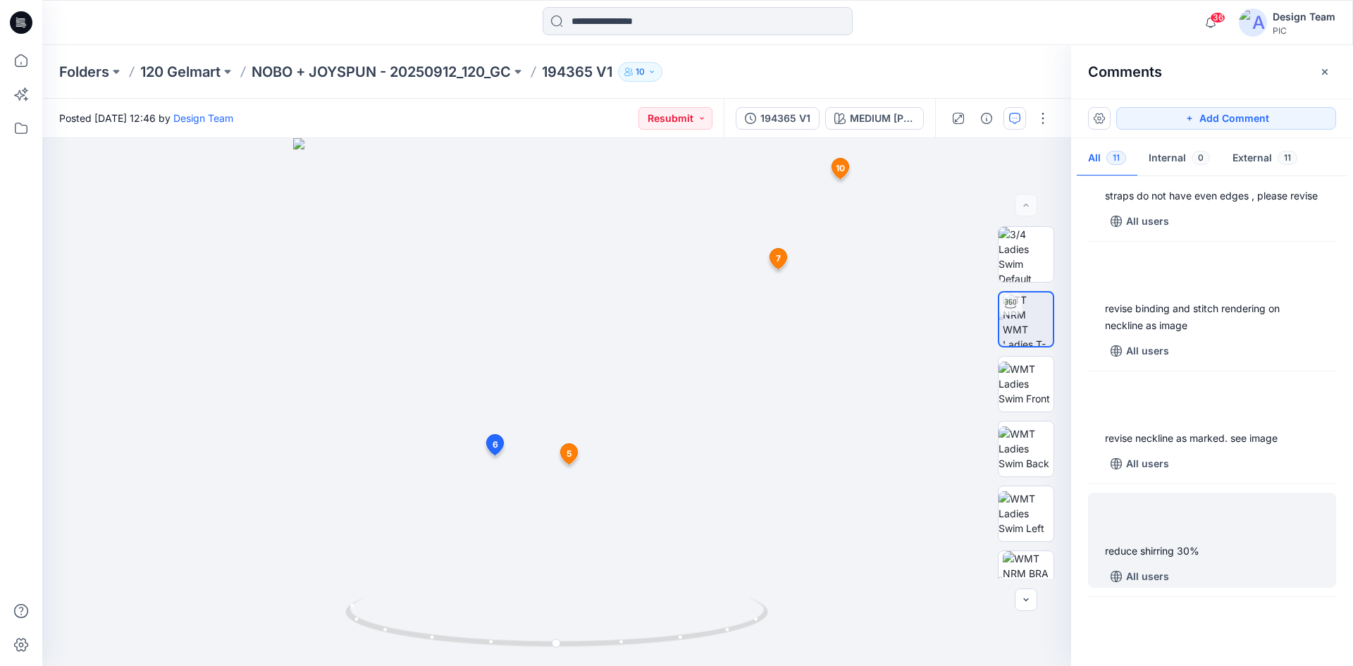
click at [1208, 559] on div "reduce shirring 30%" at bounding box center [1212, 550] width 214 height 17
